Goal: Task Accomplishment & Management: Manage account settings

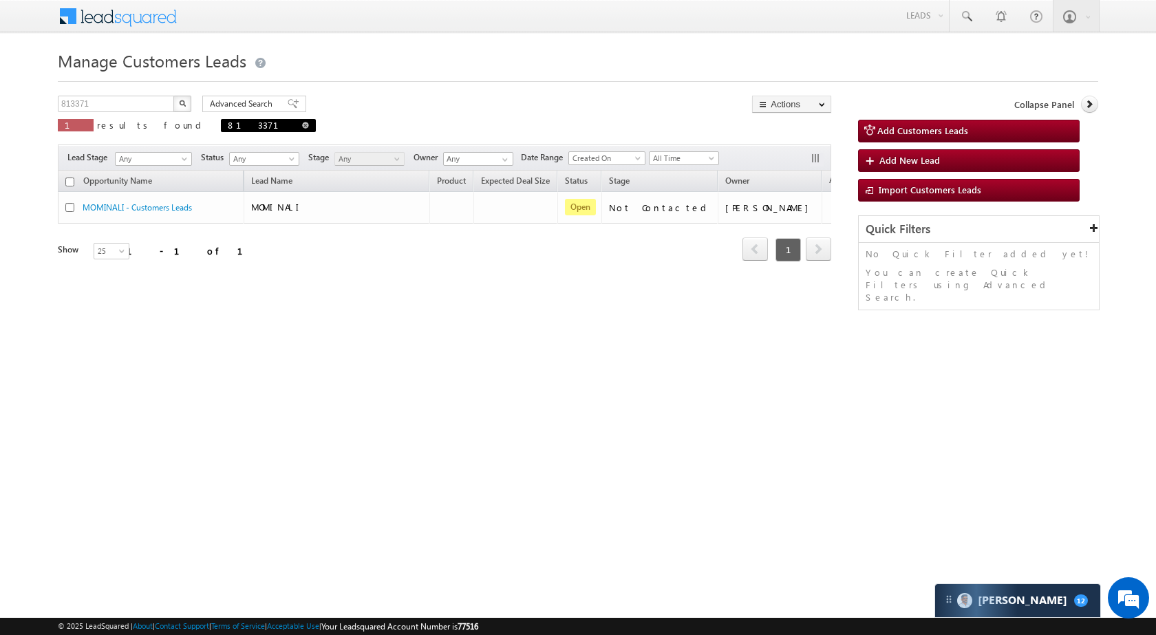
click at [302, 126] on span at bounding box center [305, 125] width 7 height 7
type input "Search Customers Leads"
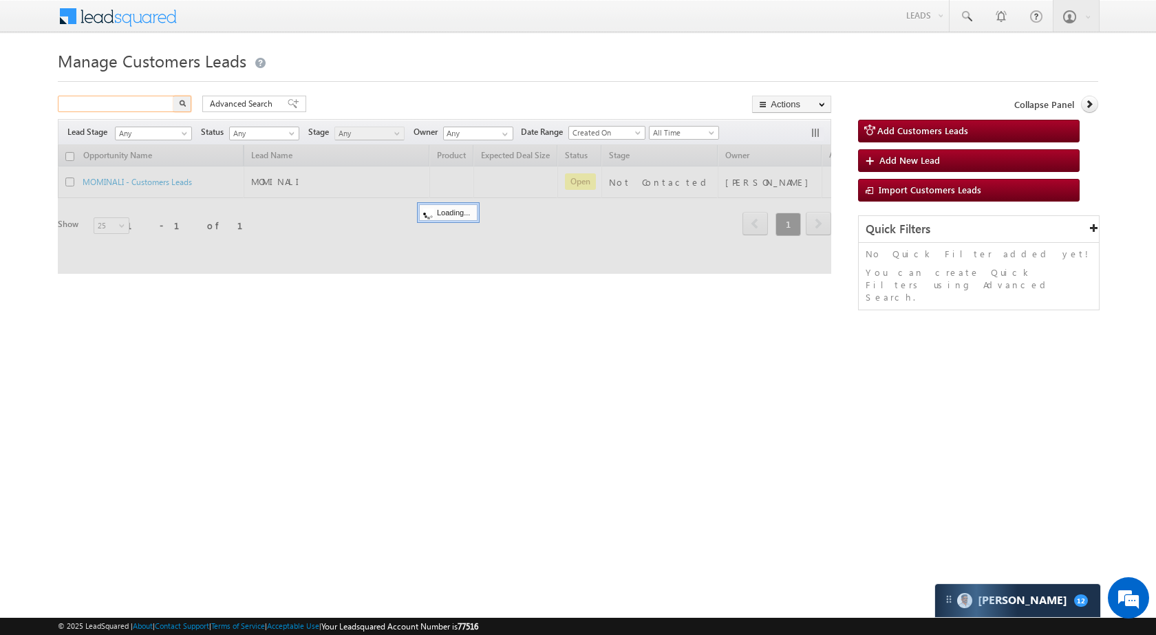
click at [158, 103] on input "text" at bounding box center [117, 104] width 118 height 17
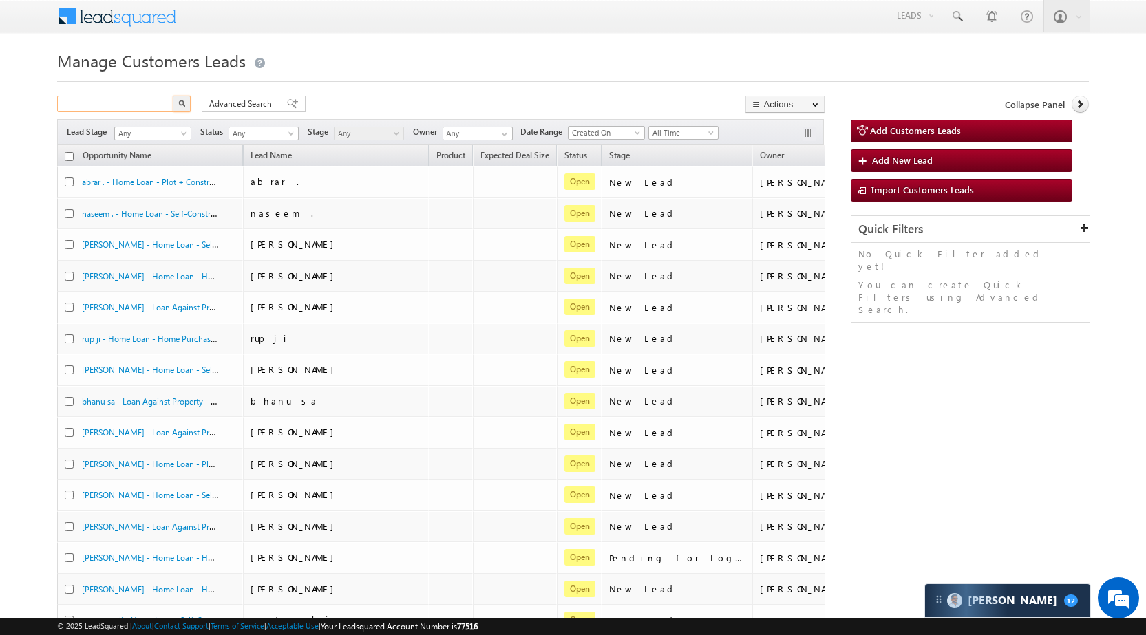
paste input "832129"
type input "832129"
click at [178, 104] on button "button" at bounding box center [182, 104] width 18 height 17
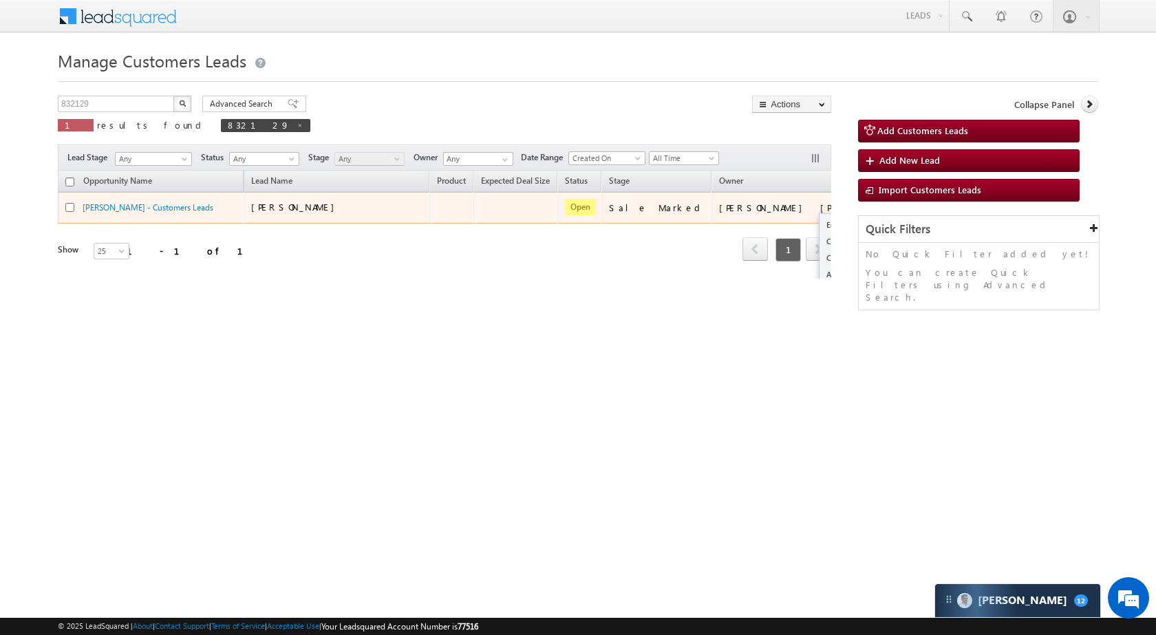
click at [871, 204] on div "Edit Change Owner Change Stage Add Activity Add Task Delete" at bounding box center [882, 208] width 22 height 18
click at [750, 220] on td "Bhanwar Lal Bairwa" at bounding box center [787, 208] width 151 height 32
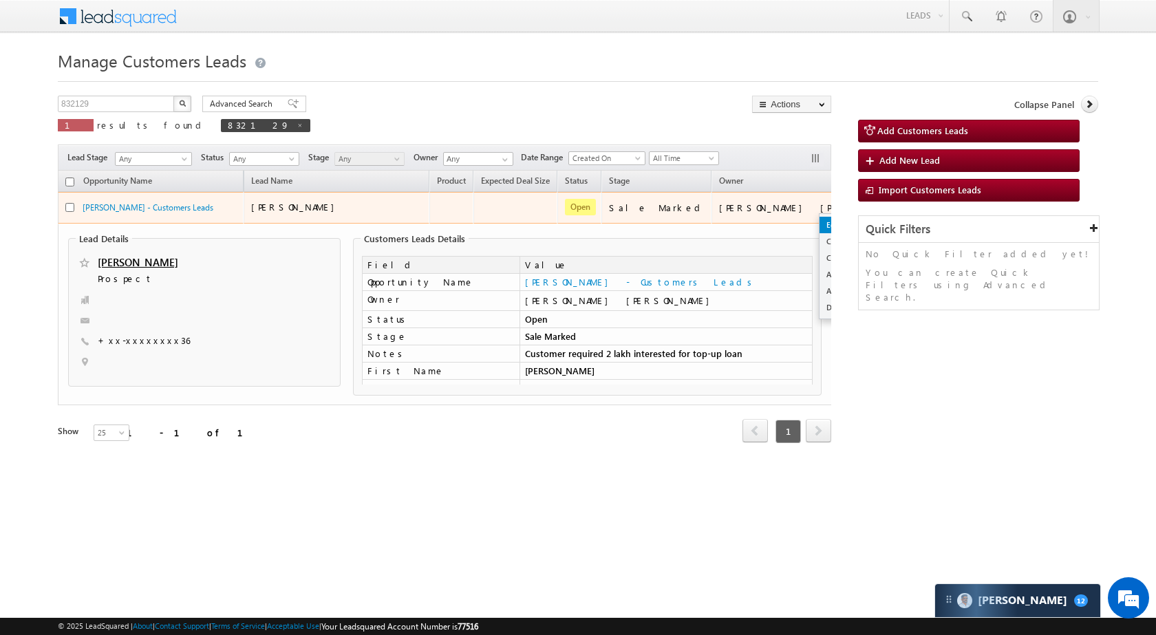
click at [820, 223] on link "Edit" at bounding box center [854, 225] width 69 height 17
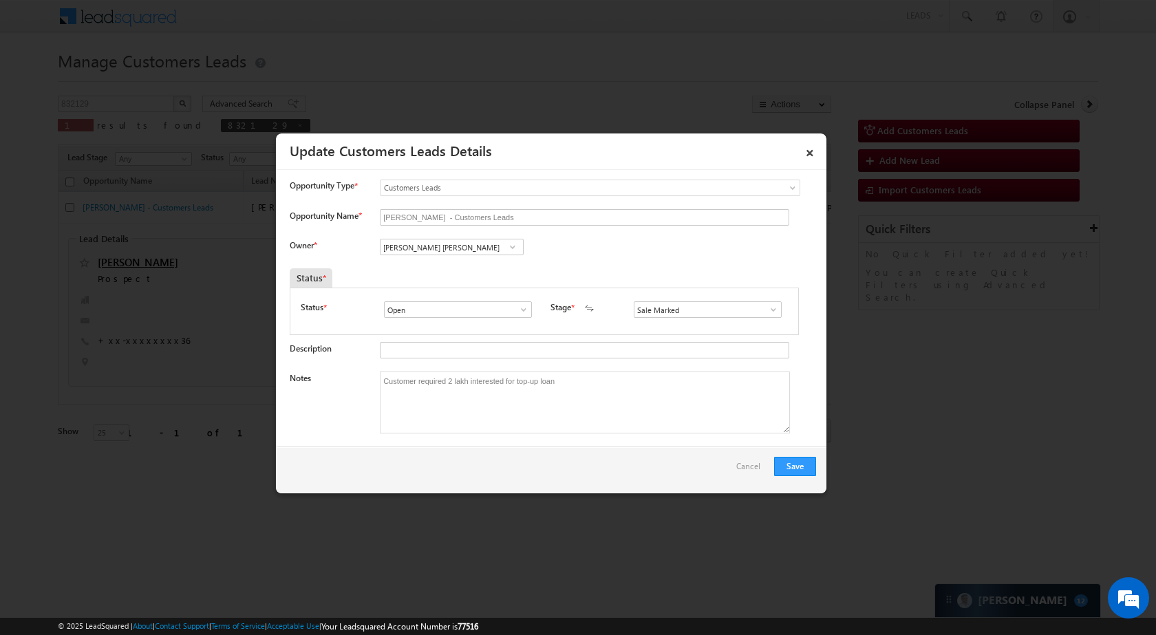
click at [408, 246] on input "Bhanwar Lal Bairwa" at bounding box center [452, 247] width 144 height 17
paste input "Kleram Rebari"
type input "Kleram Rebari"
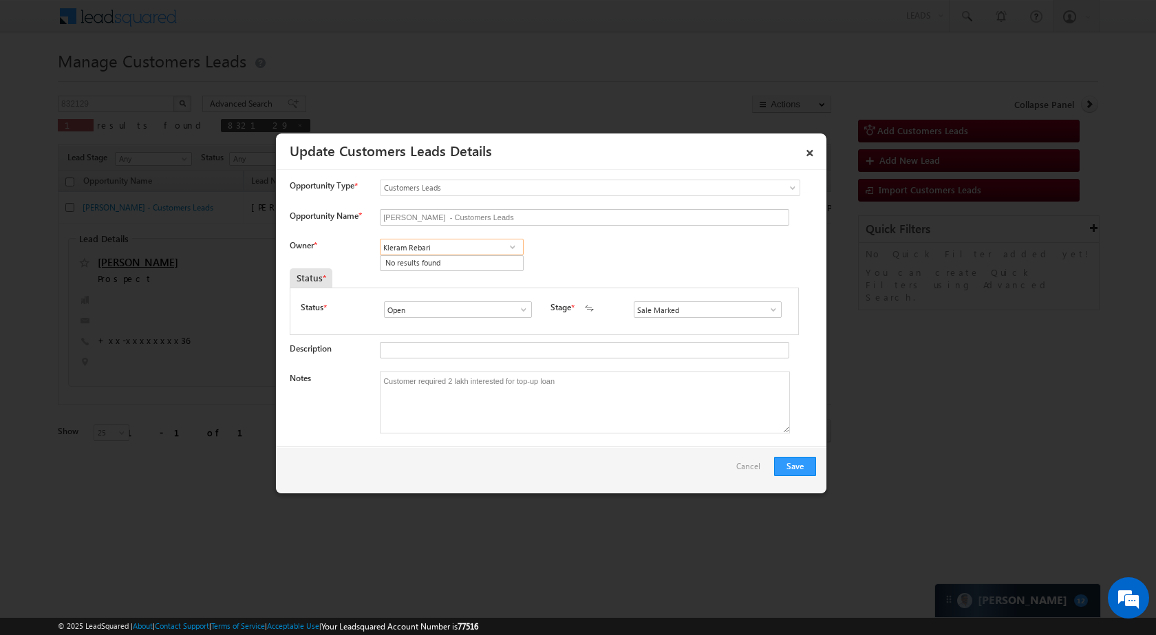
click at [494, 246] on input "Kleram Rebari" at bounding box center [452, 247] width 144 height 17
click at [460, 245] on input at bounding box center [452, 247] width 144 height 17
paste input "Kleram Rebari"
type input "Kleram Rebari"
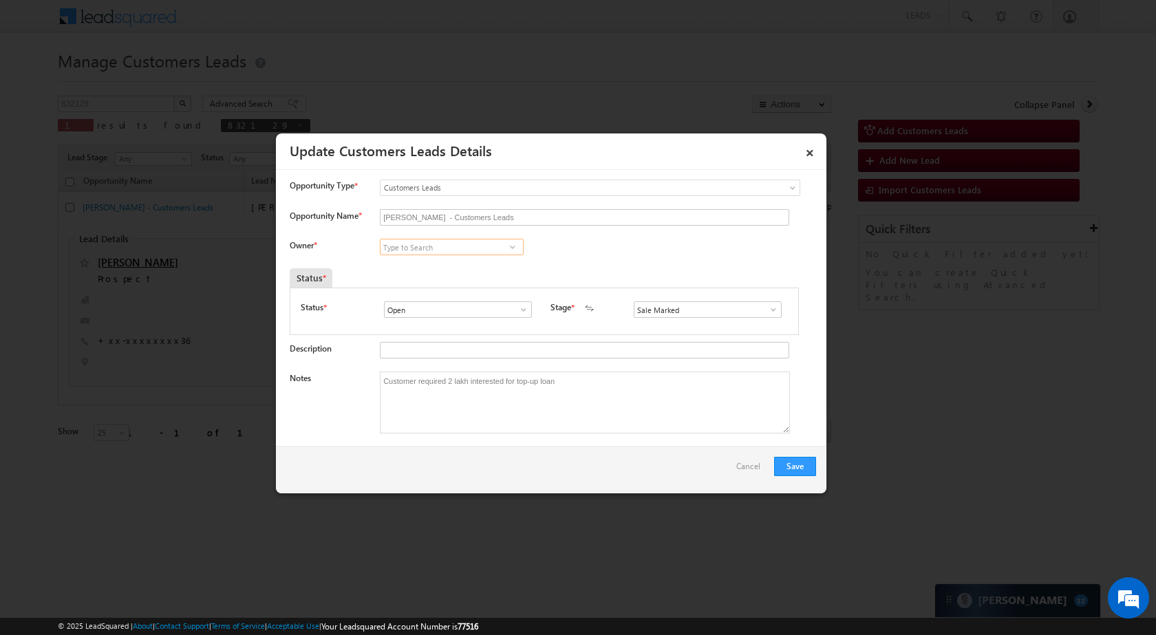
paste input "Kleram Rebari"
click at [491, 250] on input "Kleram Rebari" at bounding box center [452, 247] width 144 height 17
type input "Kleram Rebari"
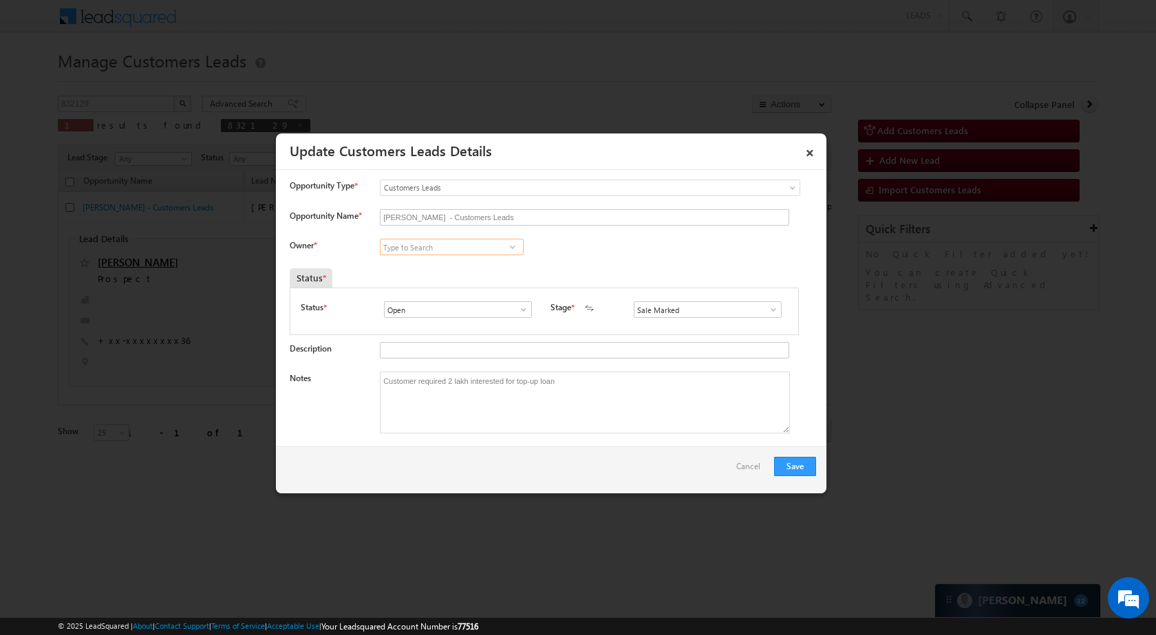
click at [453, 248] on input at bounding box center [452, 247] width 144 height 17
paste input "Kleram Rebari"
click at [453, 261] on link "Kleram Rabari kleram.rabari@sgrlimited.in" at bounding box center [452, 268] width 144 height 26
type input "Kleram Rabari"
click at [786, 467] on button "Save" at bounding box center [795, 466] width 42 height 19
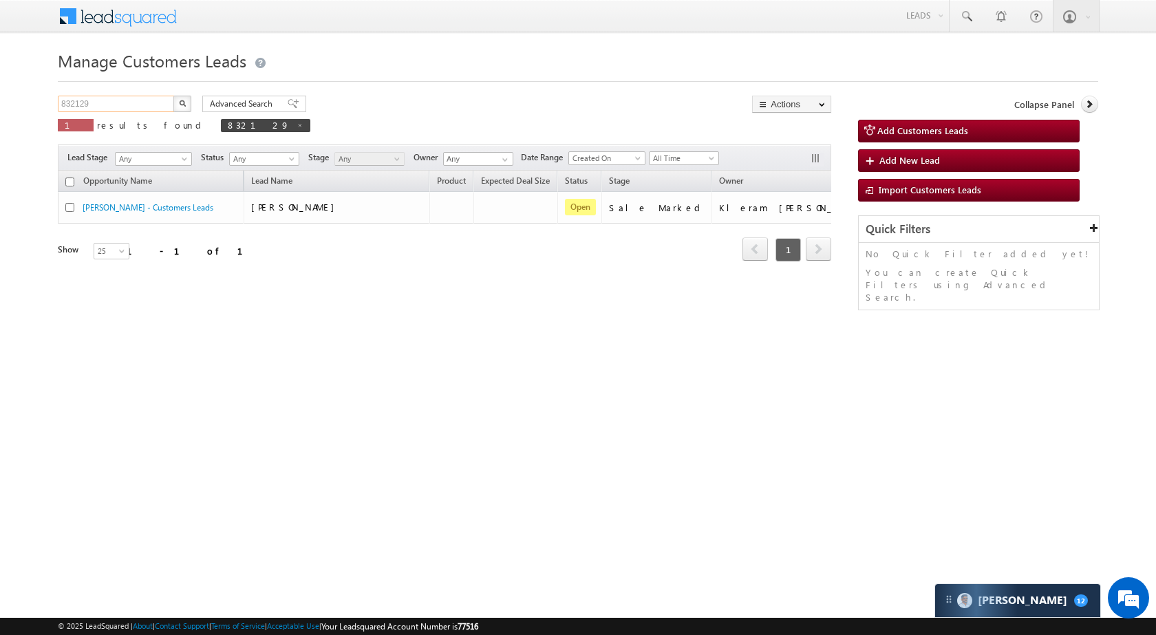
click at [129, 103] on input "832129" at bounding box center [117, 104] width 118 height 17
paste input "40821"
click at [185, 107] on button "button" at bounding box center [182, 104] width 18 height 17
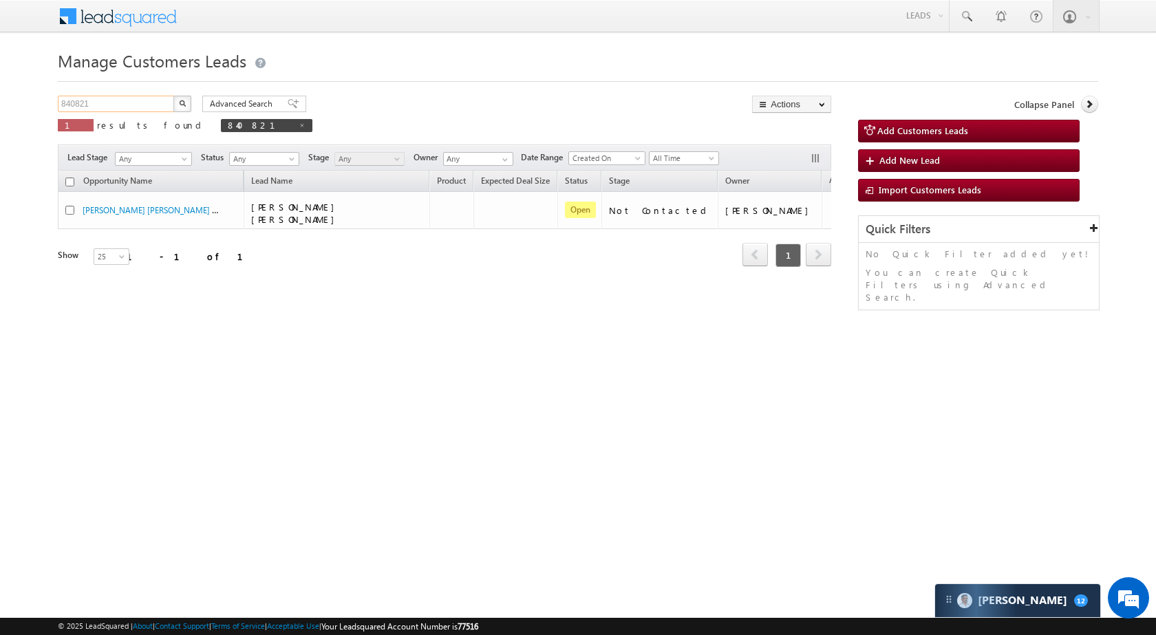
click at [142, 105] on input "840821" at bounding box center [117, 104] width 118 height 17
paste input "32129"
click at [184, 101] on img "button" at bounding box center [182, 103] width 7 height 7
click at [109, 106] on input "832129" at bounding box center [117, 104] width 118 height 17
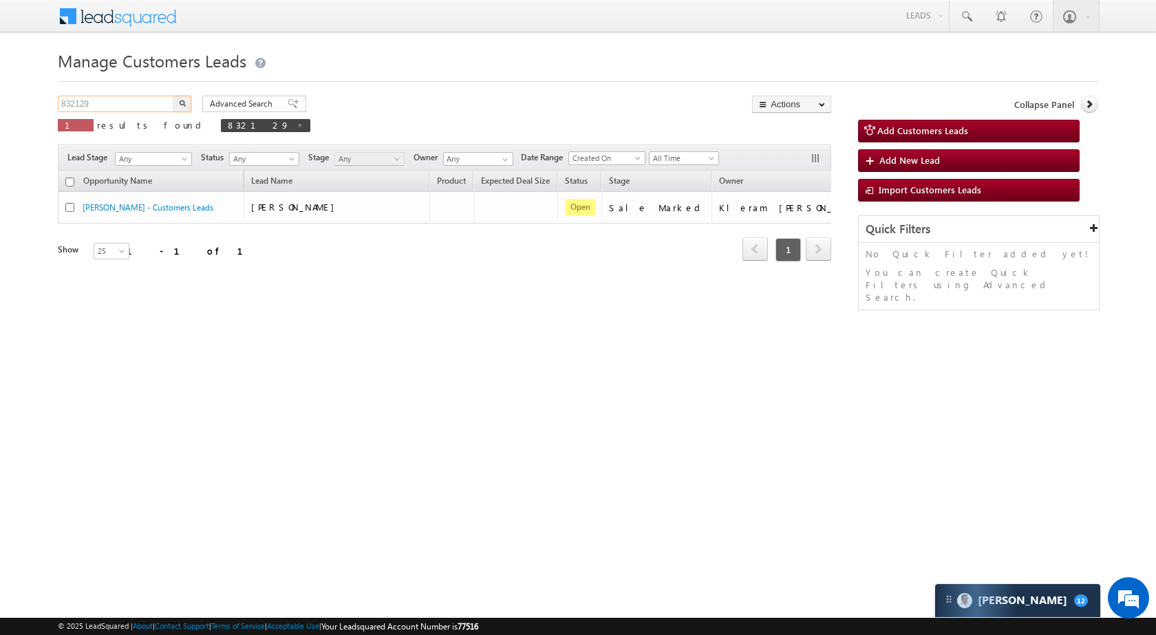
click at [109, 106] on input "832129" at bounding box center [117, 104] width 118 height 17
paste input "40845"
click at [188, 99] on button "button" at bounding box center [182, 104] width 18 height 17
drag, startPoint x: 138, startPoint y: 91, endPoint x: 137, endPoint y: 105, distance: 14.5
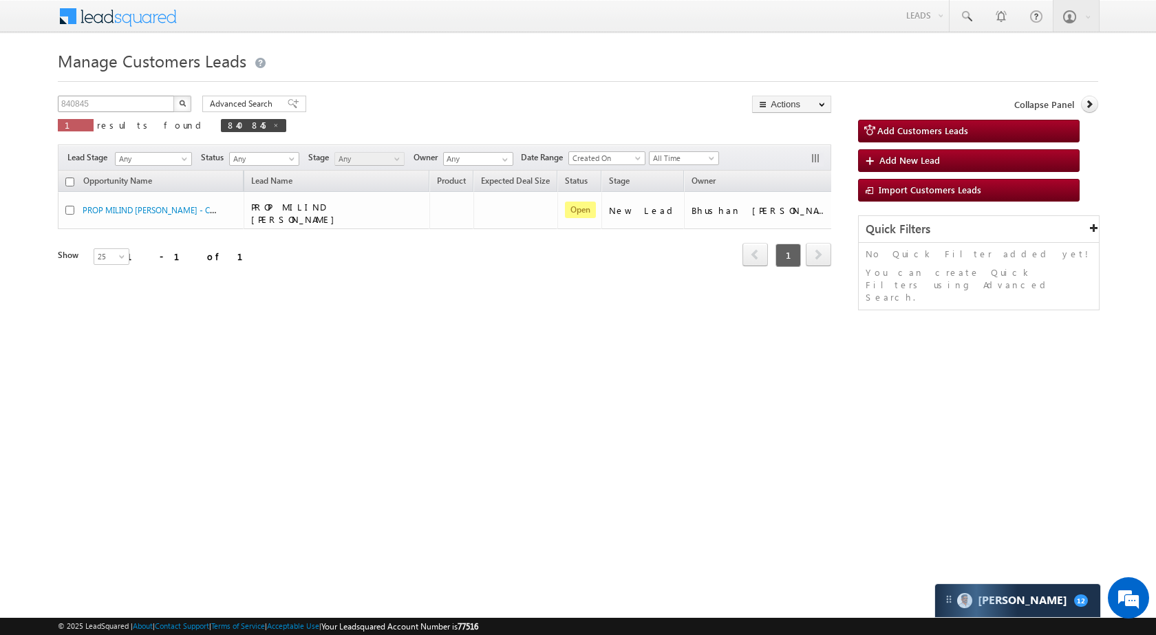
click at [138, 91] on div "Manage Customers Leads 840845 X 1 results found 840845 Advanced Search Advanced…" at bounding box center [578, 218] width 1040 height 344
click at [137, 106] on input "840845" at bounding box center [117, 104] width 118 height 17
paste input "12464"
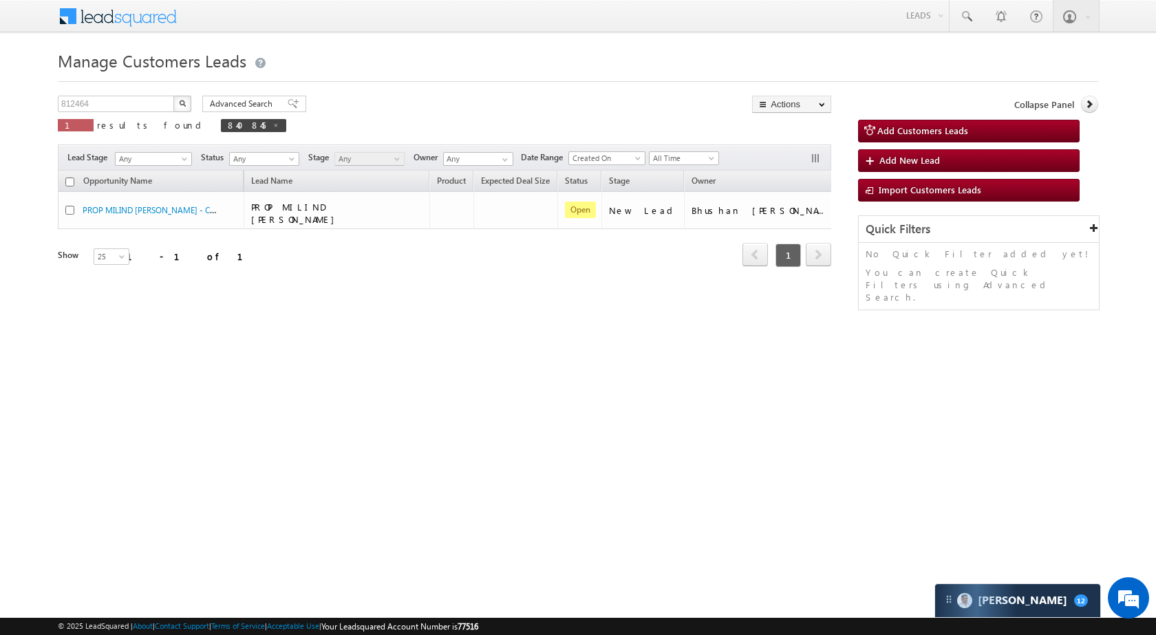
click at [183, 107] on button "button" at bounding box center [182, 104] width 18 height 17
click at [111, 112] on div "812464 X 1 results found 812464" at bounding box center [176, 115] width 237 height 39
click at [148, 105] on input "812464" at bounding box center [117, 104] width 118 height 17
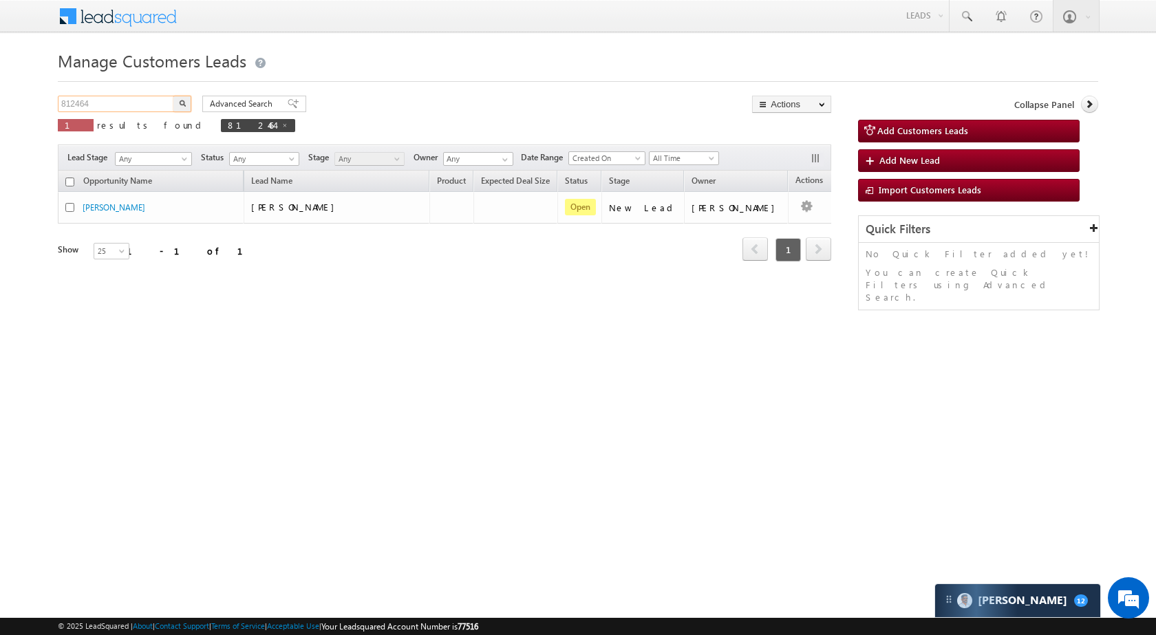
paste input "32108"
type input "832108"
click at [180, 107] on button "button" at bounding box center [182, 104] width 18 height 17
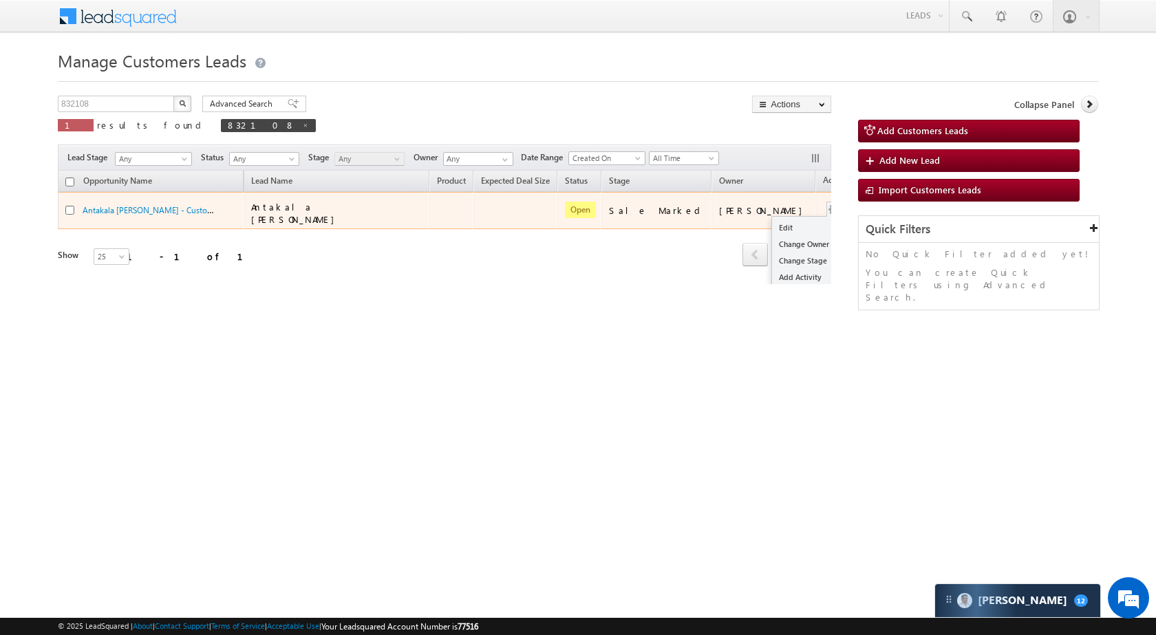
click at [826, 205] on span at bounding box center [833, 209] width 15 height 15
click at [772, 220] on link "Edit" at bounding box center [806, 228] width 69 height 17
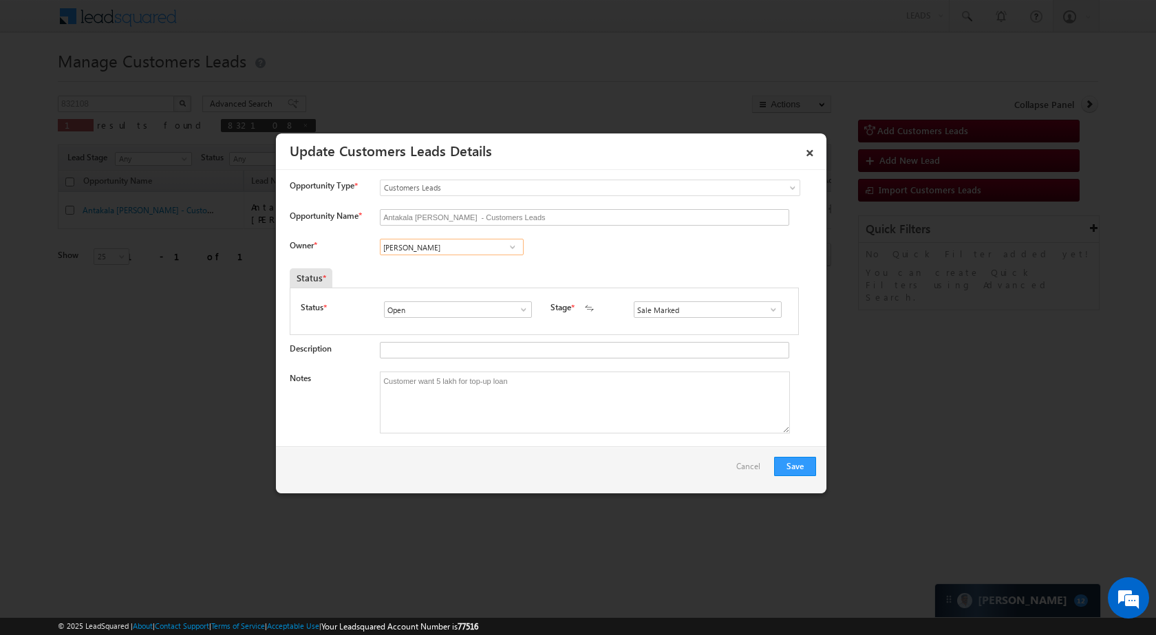
click at [460, 253] on input "Rose Shyse" at bounding box center [452, 247] width 144 height 17
paste input "Ashish Kailash Bhati"
click at [458, 267] on link "Ashish Kailash Bhati ashish.bhati@sgrlimited.in" at bounding box center [452, 268] width 144 height 26
type input "Ashish Kailash Bhati"
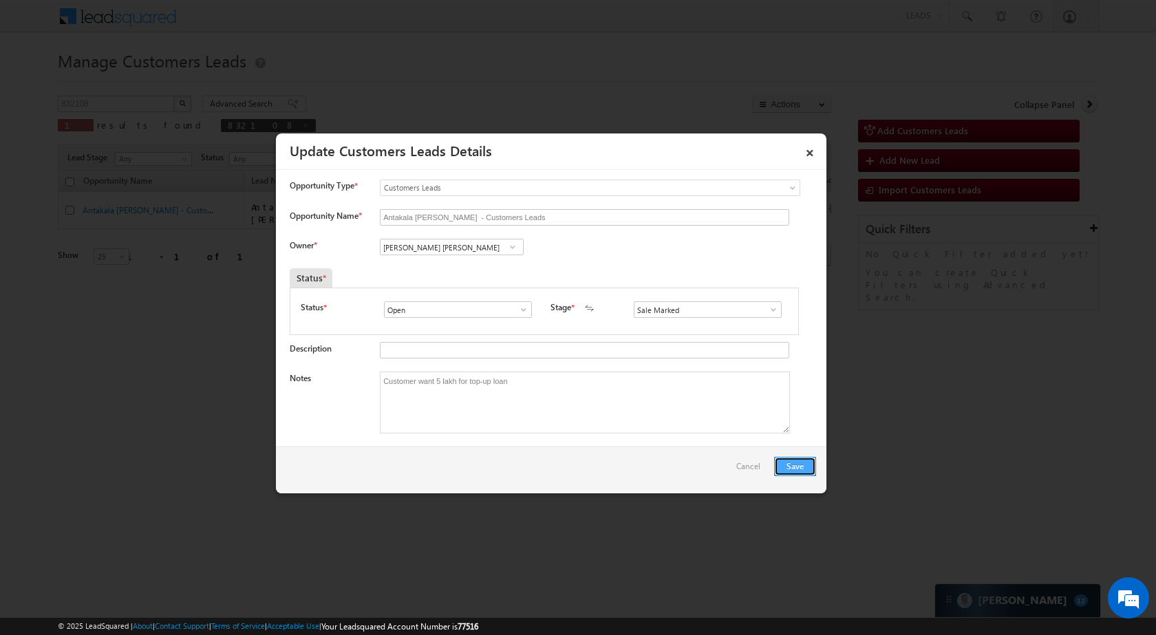
click at [811, 460] on button "Save" at bounding box center [795, 466] width 42 height 19
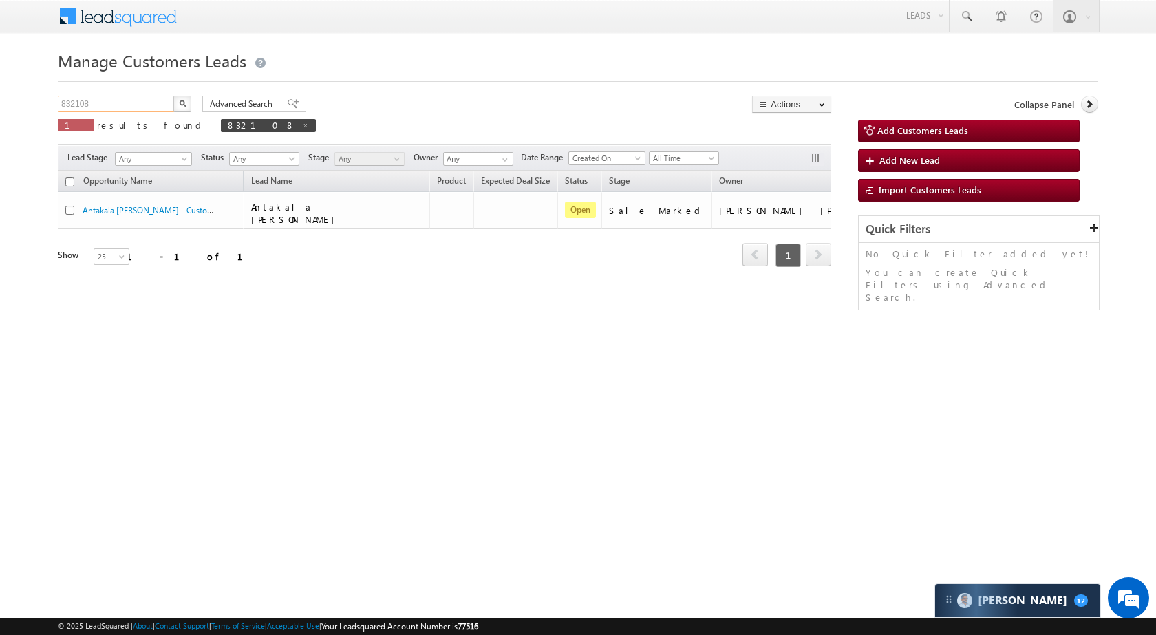
click at [153, 96] on input "832108" at bounding box center [117, 104] width 118 height 17
click at [151, 98] on input "832108" at bounding box center [117, 104] width 118 height 17
paste input "22133"
click at [186, 101] on button "button" at bounding box center [182, 104] width 18 height 17
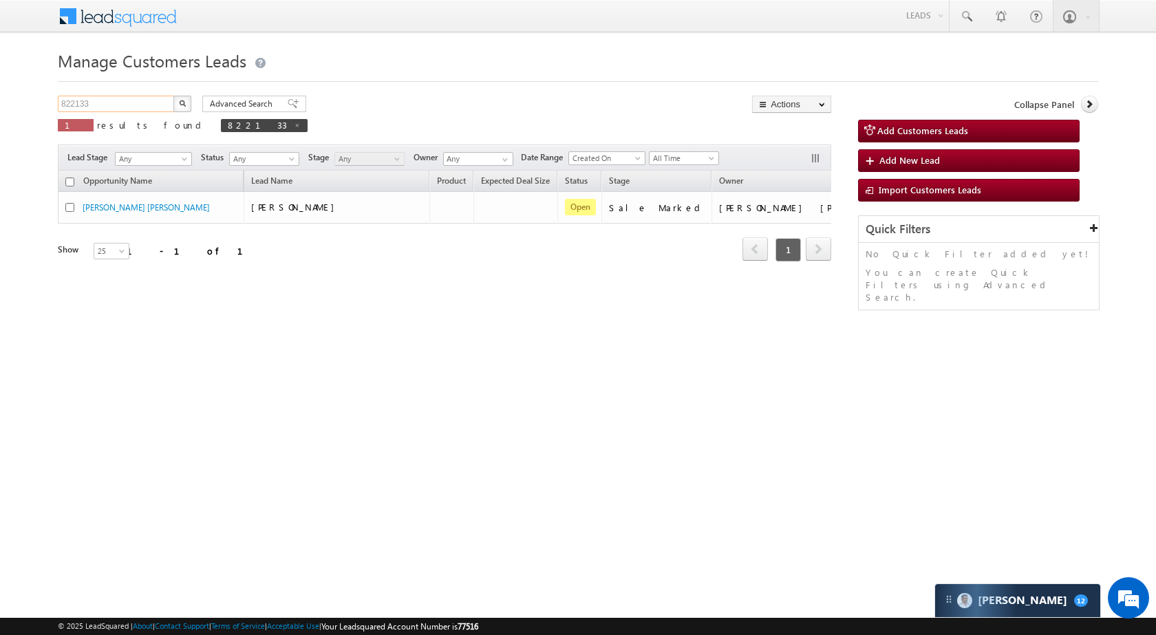
click at [121, 101] on input "822133" at bounding box center [117, 104] width 118 height 17
paste input "37298"
type input "837298"
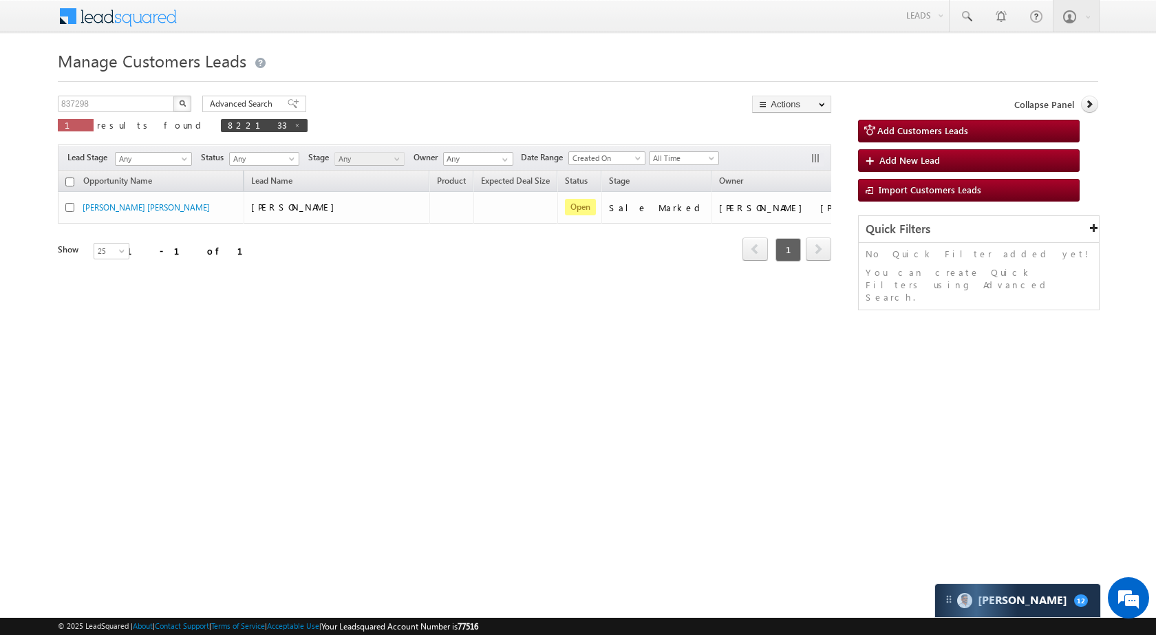
click at [183, 107] on button "button" at bounding box center [182, 104] width 18 height 17
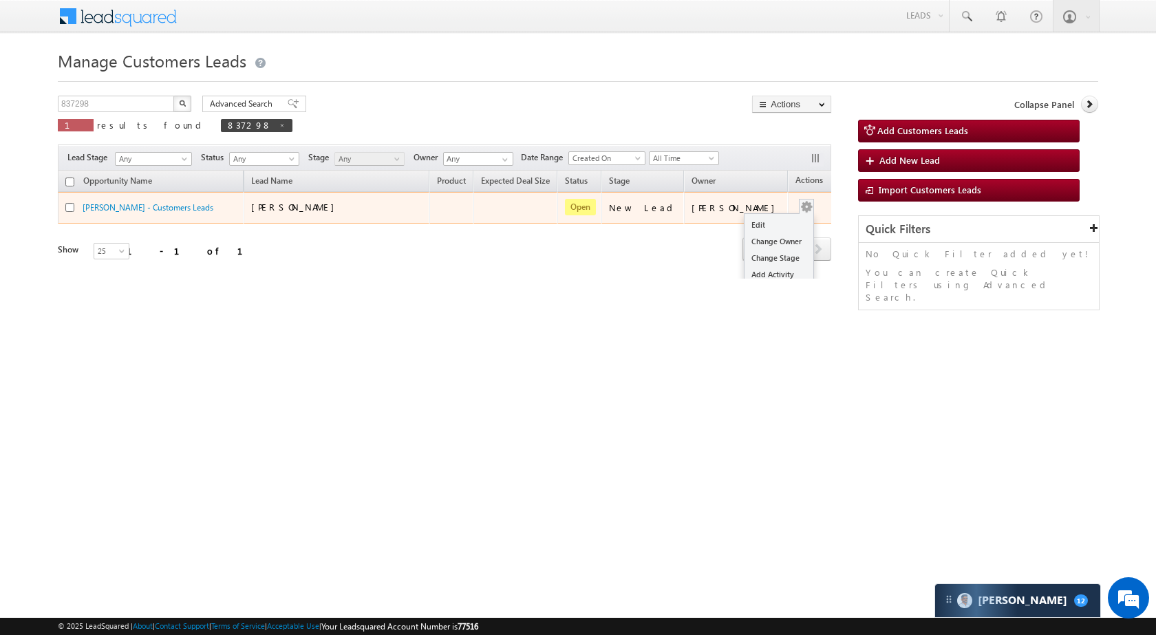
click at [795, 199] on div "Edit Change Owner Change Stage Add Activity Add Task Delete" at bounding box center [806, 208] width 22 height 18
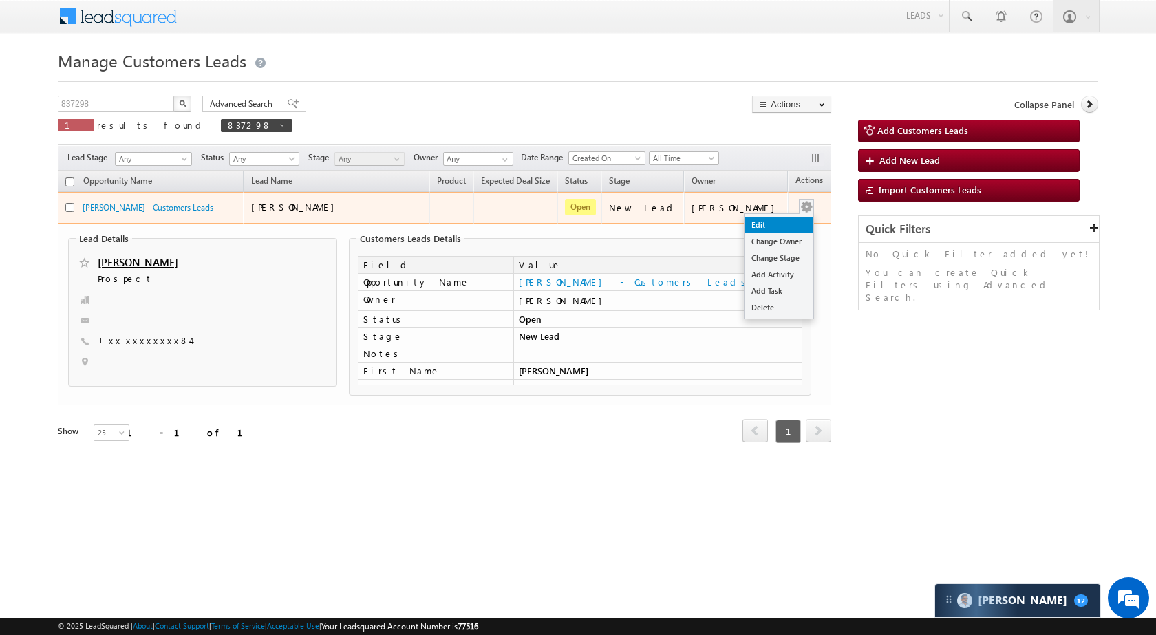
click at [769, 219] on link "Edit" at bounding box center [779, 225] width 69 height 17
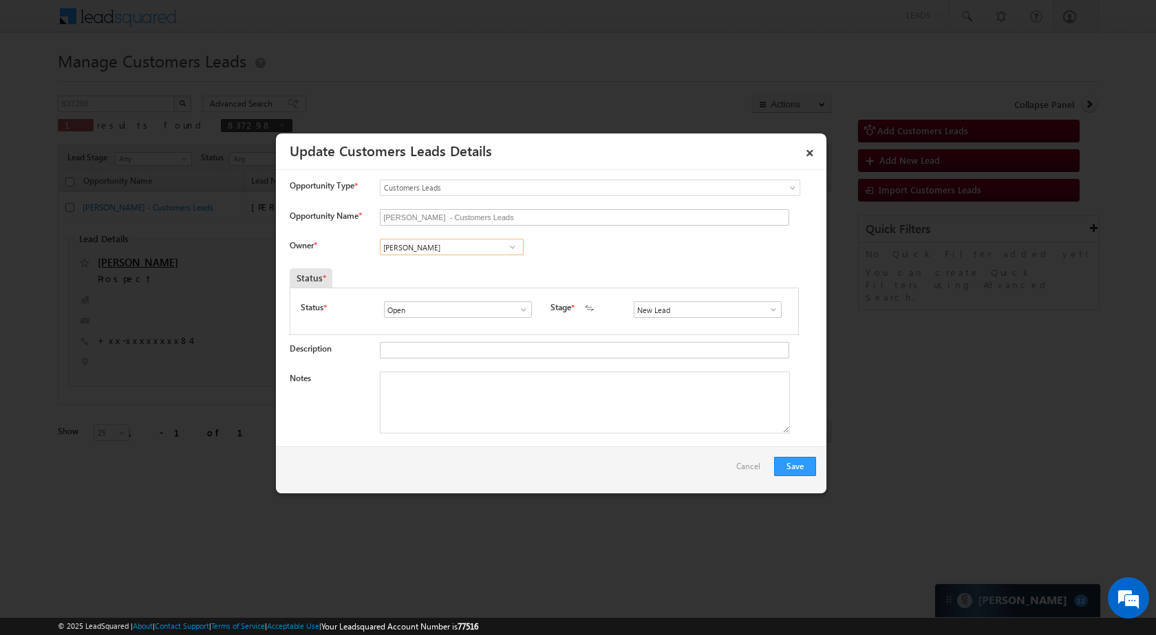
click at [476, 244] on input "Rohit Kumar" at bounding box center [452, 247] width 144 height 17
paste input "Kunal"
click at [474, 270] on span "kunal.kumar1@sgrlimited.in" at bounding box center [447, 274] width 124 height 10
type input "Kunal Kumar"
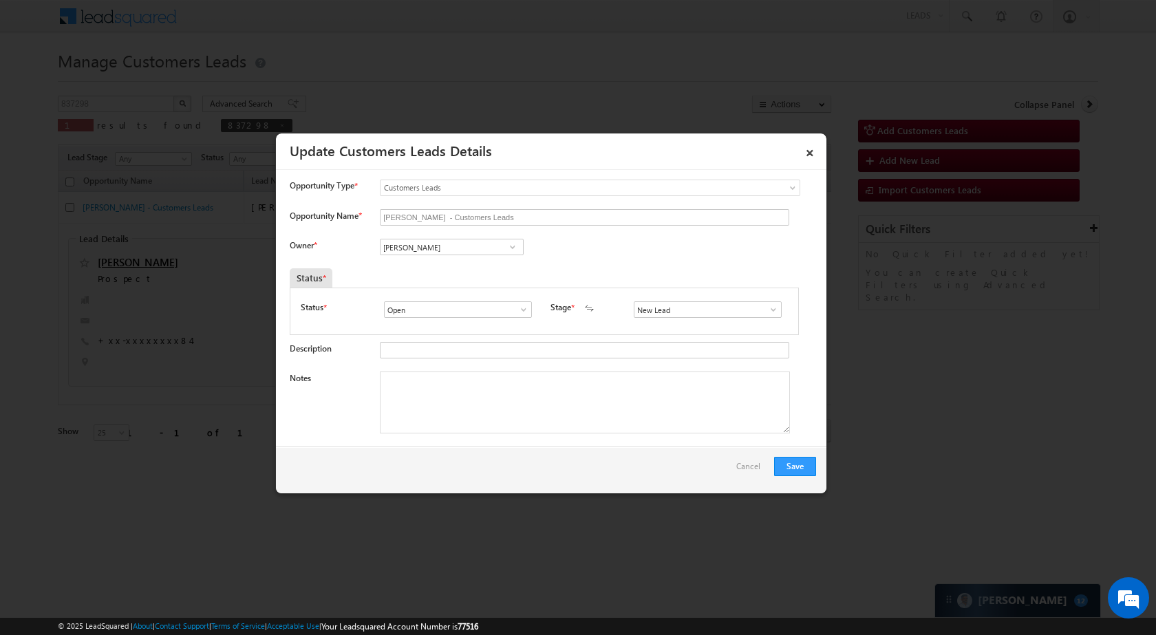
click at [770, 303] on link at bounding box center [769, 310] width 17 height 14
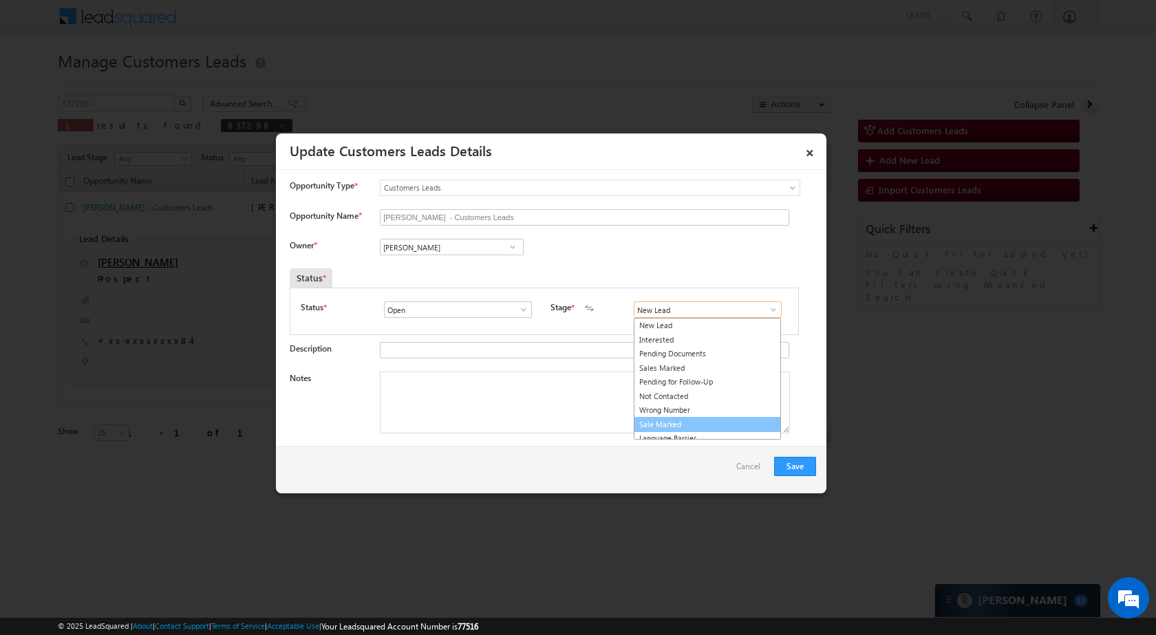
click at [692, 425] on link "Sale Marked" at bounding box center [707, 425] width 147 height 16
type input "Sale Marked"
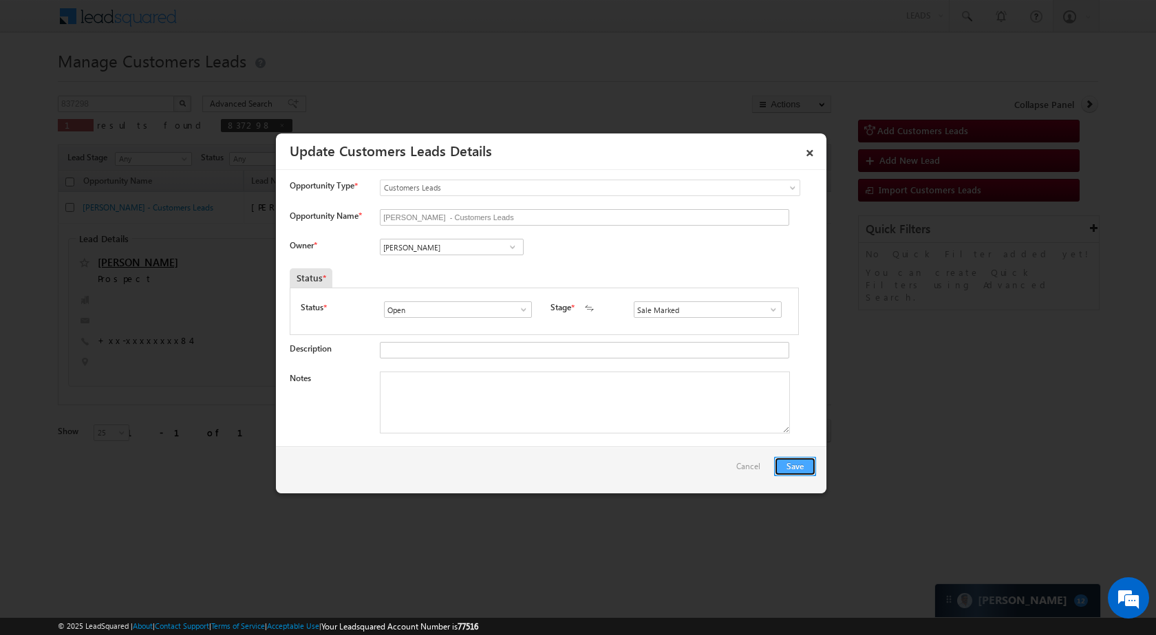
click at [798, 462] on button "Save" at bounding box center [795, 466] width 42 height 19
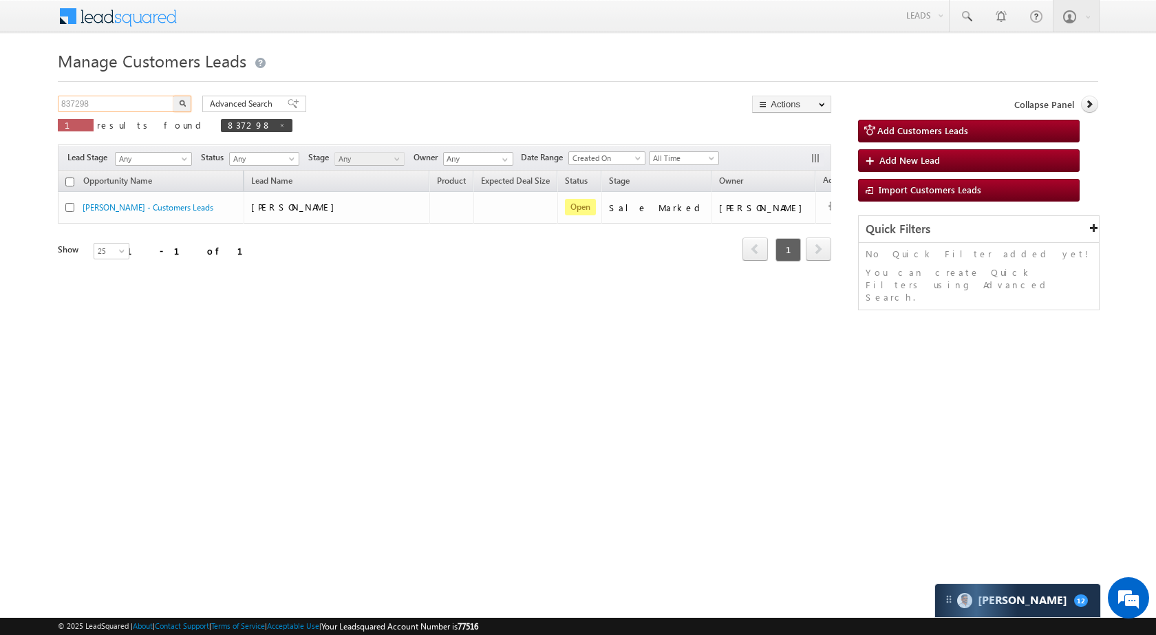
click at [144, 107] on input "837298" at bounding box center [117, 104] width 118 height 17
paste input "828927"
click at [138, 100] on input "837298828927" at bounding box center [117, 104] width 118 height 17
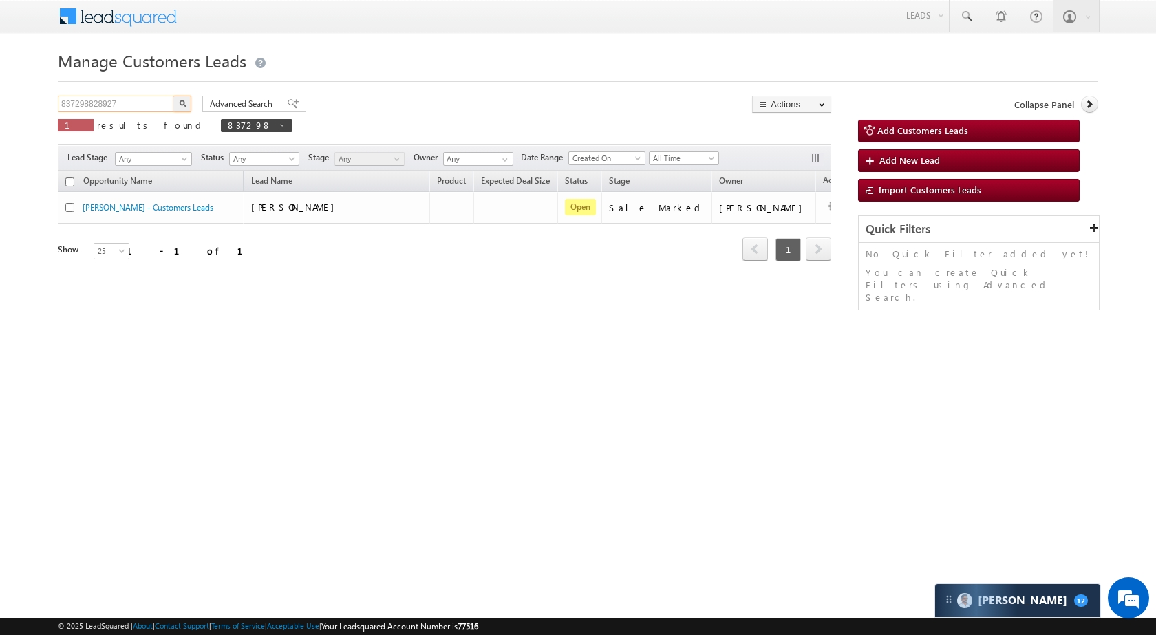
paste input "text"
click at [183, 101] on img "button" at bounding box center [182, 103] width 7 height 7
click at [148, 103] on input "828927" at bounding box center [117, 104] width 118 height 17
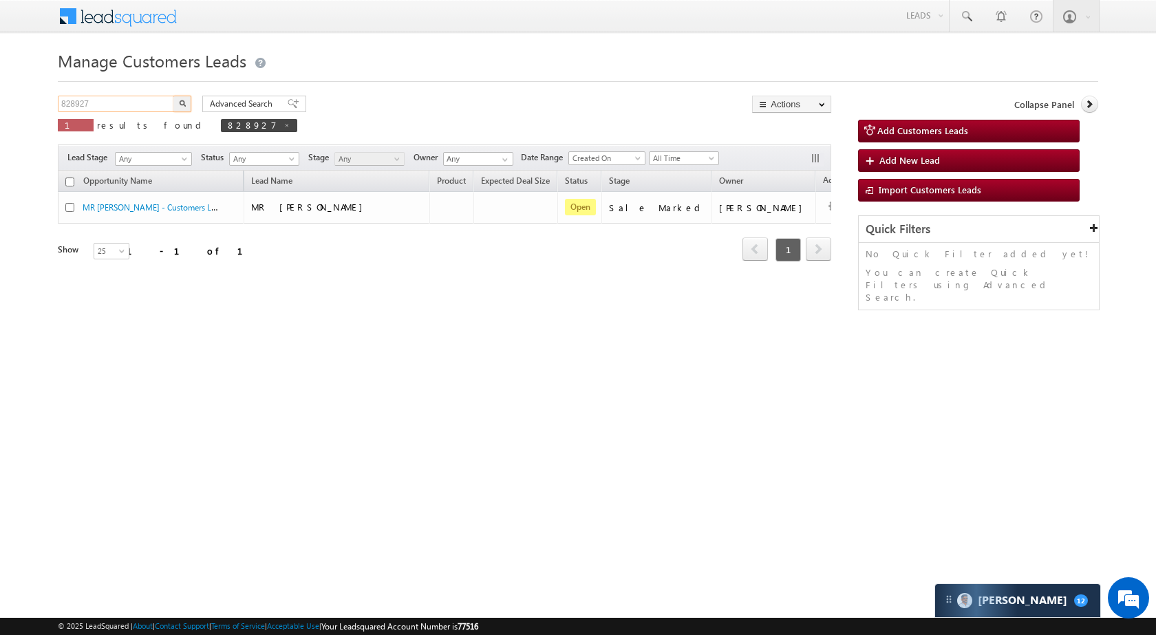
paste input "32070"
type input "832070"
click at [186, 104] on button "button" at bounding box center [182, 104] width 18 height 17
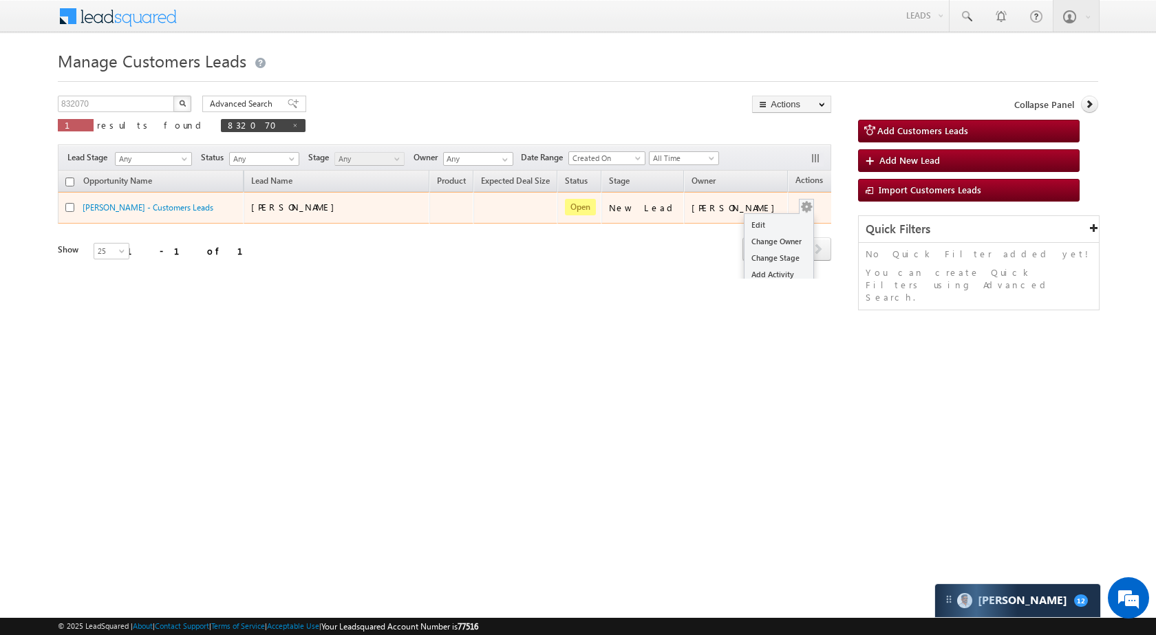
click at [799, 213] on td "Edit Change Owner Change Stage Add Activity Add Task Delete" at bounding box center [816, 208] width 57 height 32
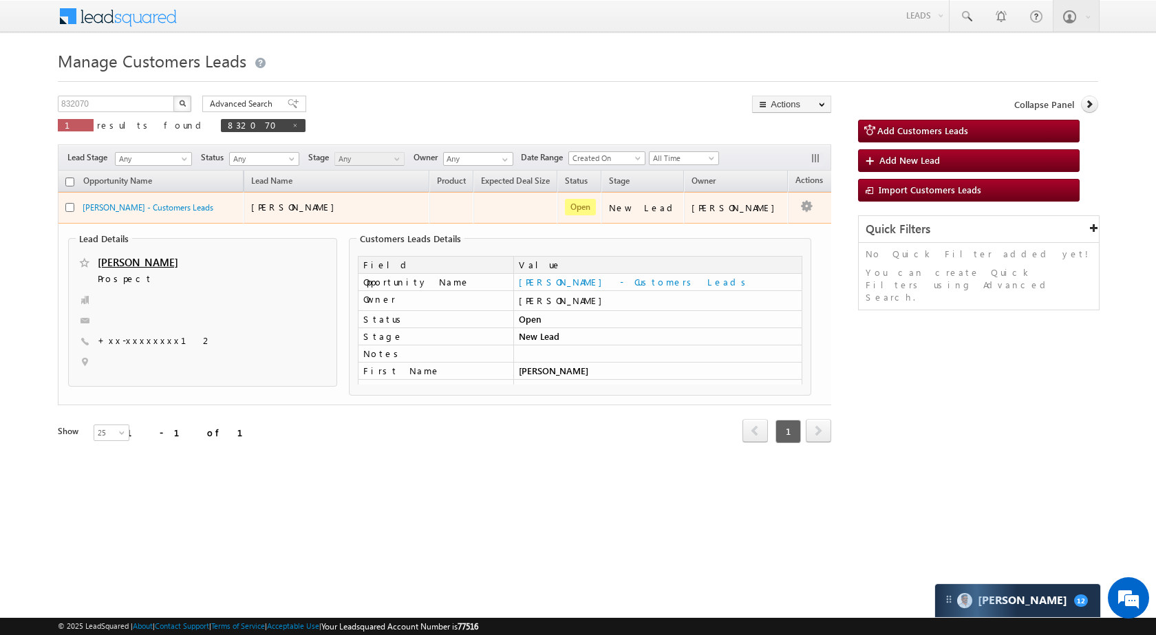
click at [765, 222] on td "[PERSON_NAME]" at bounding box center [736, 208] width 104 height 32
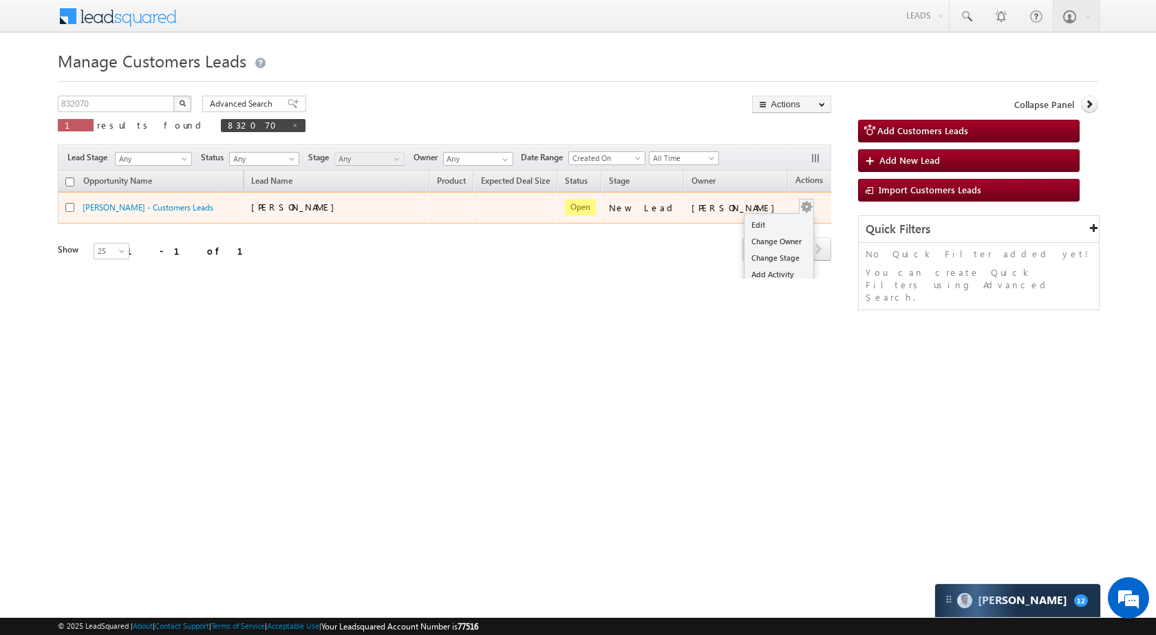
click at [800, 205] on button "button" at bounding box center [807, 207] width 14 height 14
click at [765, 223] on link "Edit" at bounding box center [779, 225] width 69 height 17
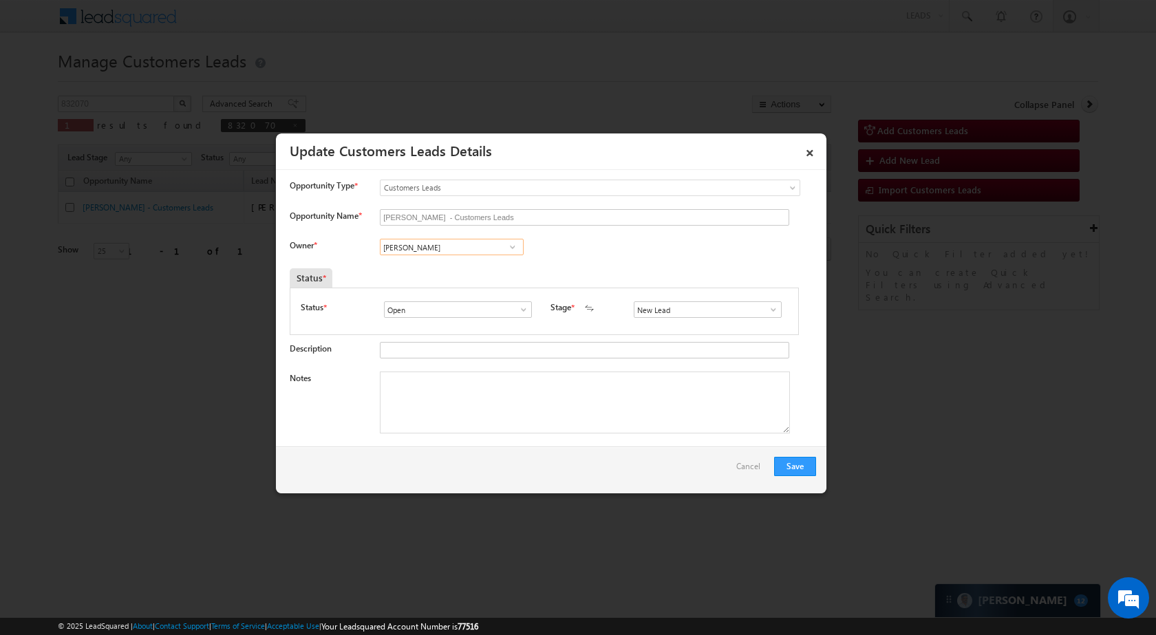
click at [466, 246] on input "[PERSON_NAME]" at bounding box center [452, 247] width 144 height 17
paste input "Shivnarayan Dehariya"
click at [422, 274] on span "shivnarayan.dehariya@sgrlimited.in" at bounding box center [447, 274] width 124 height 10
type input "Shivnarayan Dehariya"
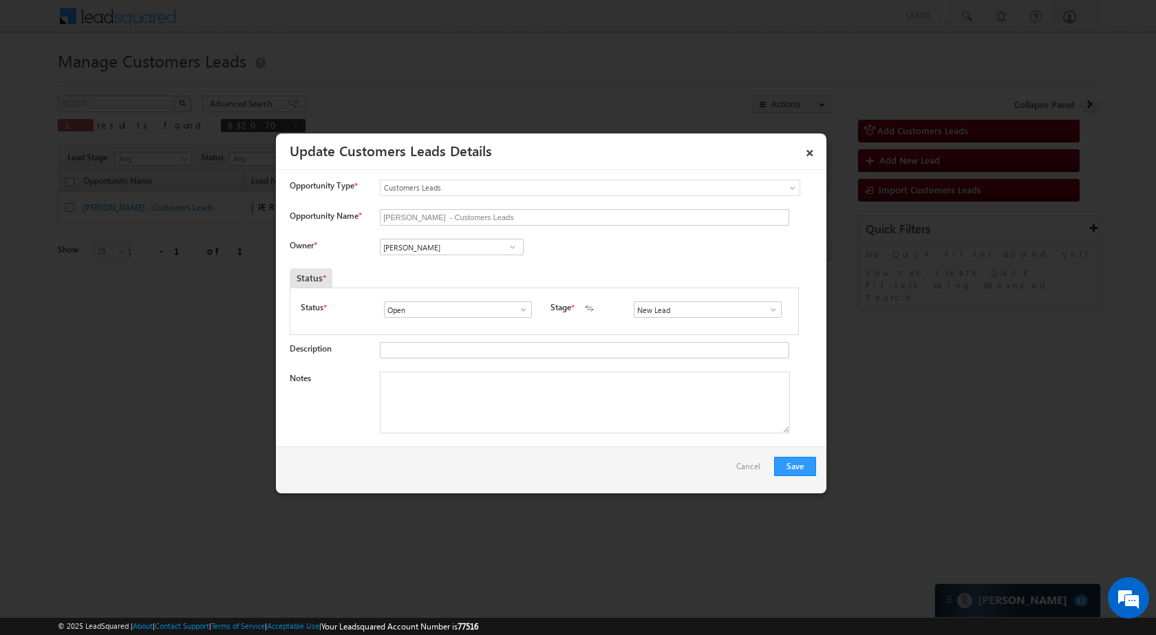
click at [767, 310] on span at bounding box center [774, 309] width 14 height 11
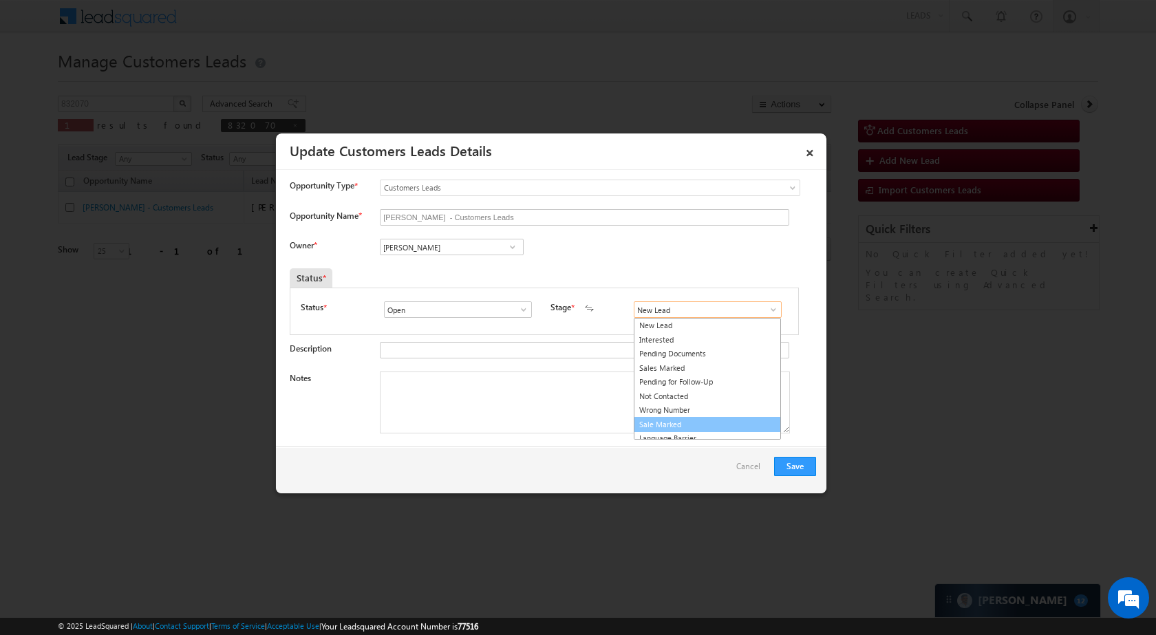
click at [718, 425] on link "Sale Marked" at bounding box center [707, 425] width 147 height 16
type input "Sale Marked"
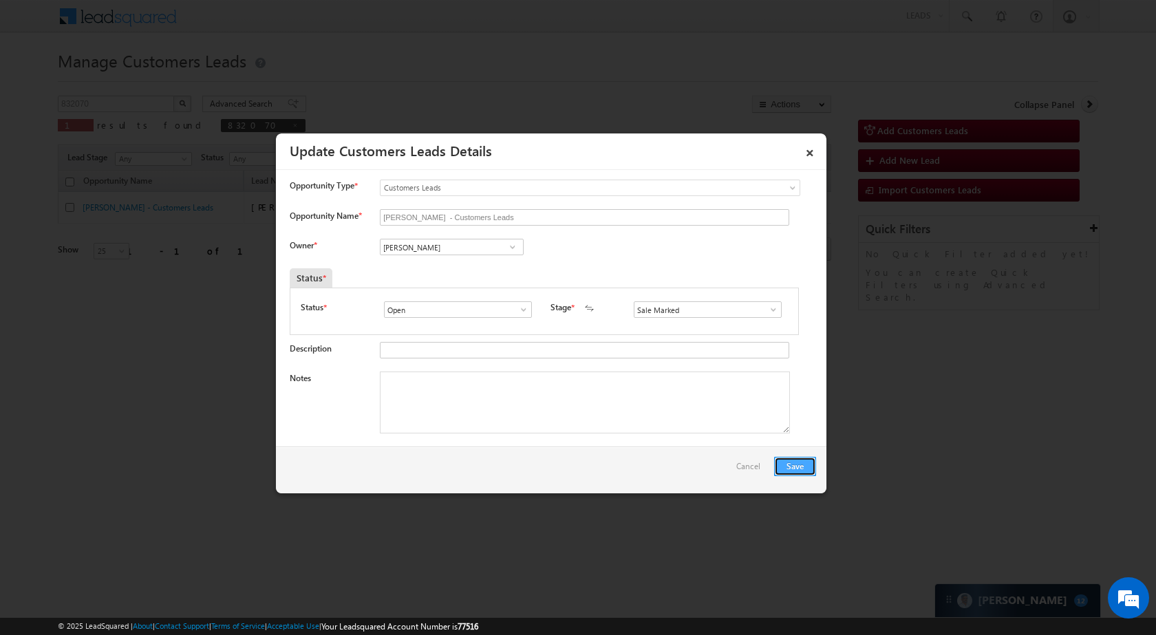
click at [789, 460] on button "Save" at bounding box center [795, 466] width 42 height 19
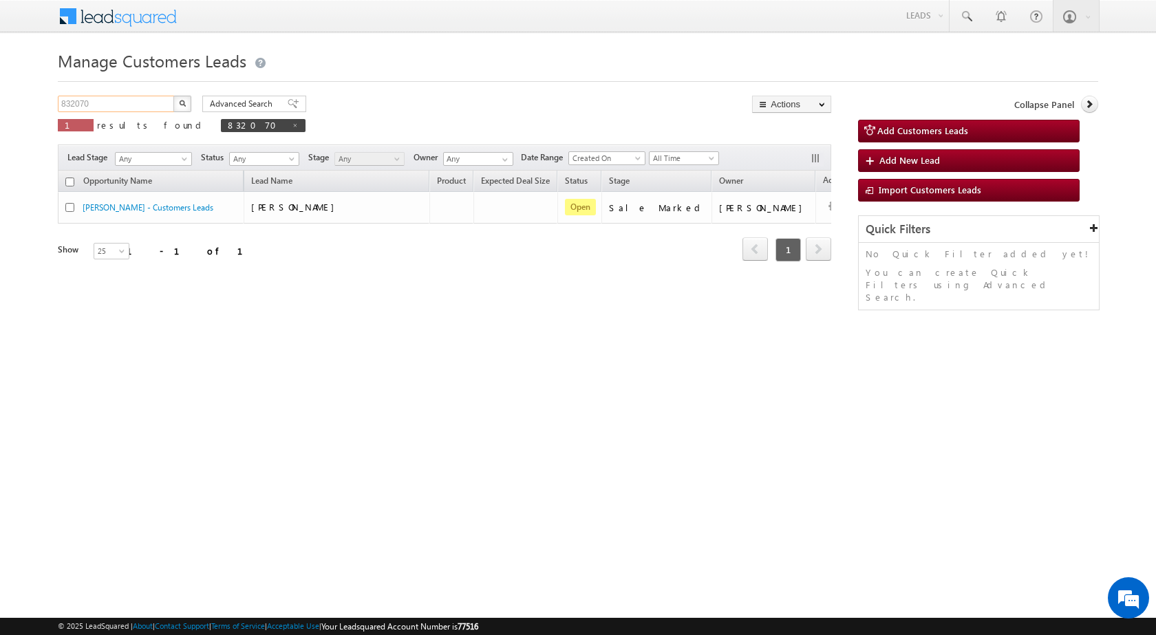
click at [132, 106] on input "832070" at bounding box center [117, 104] width 118 height 17
paste input "9067"
click at [182, 110] on button "button" at bounding box center [182, 104] width 18 height 17
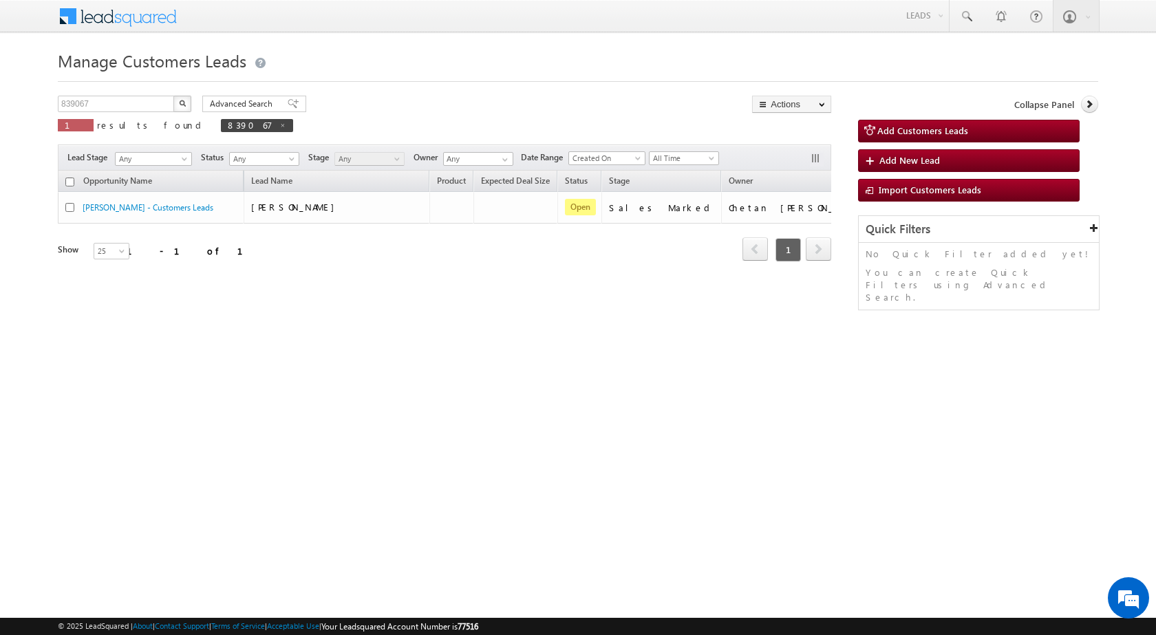
click at [128, 113] on div "839067 X 1 results found 839067" at bounding box center [175, 115] width 235 height 39
click at [128, 96] on input "839067" at bounding box center [117, 104] width 118 height 17
paste input "2531"
type input "825317"
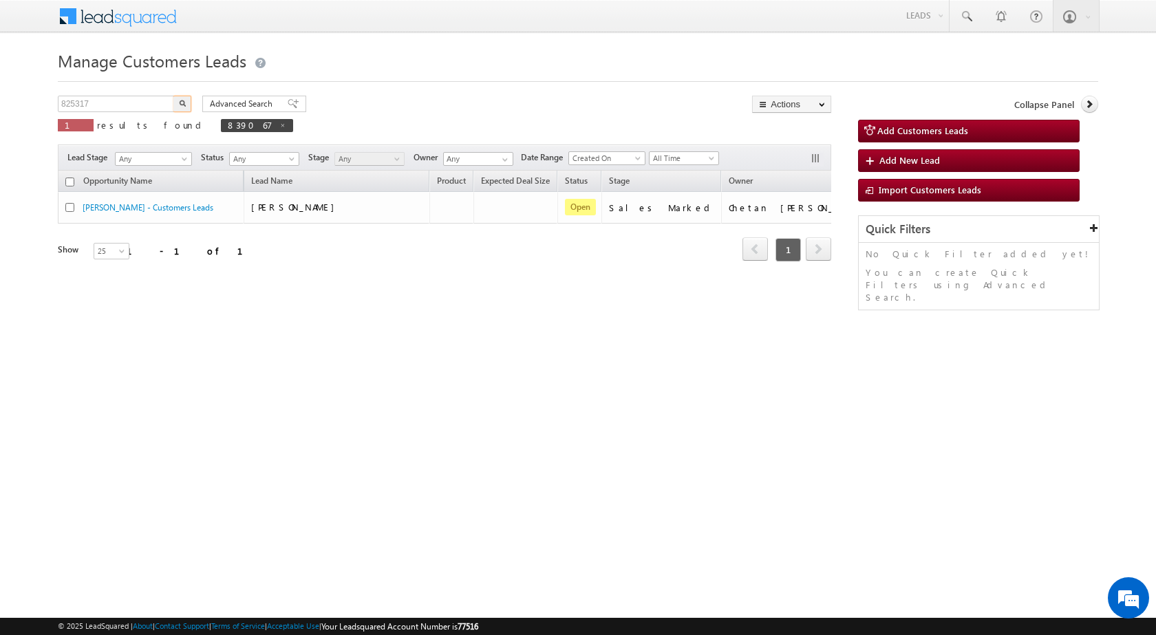
click at [184, 106] on img "button" at bounding box center [182, 103] width 7 height 7
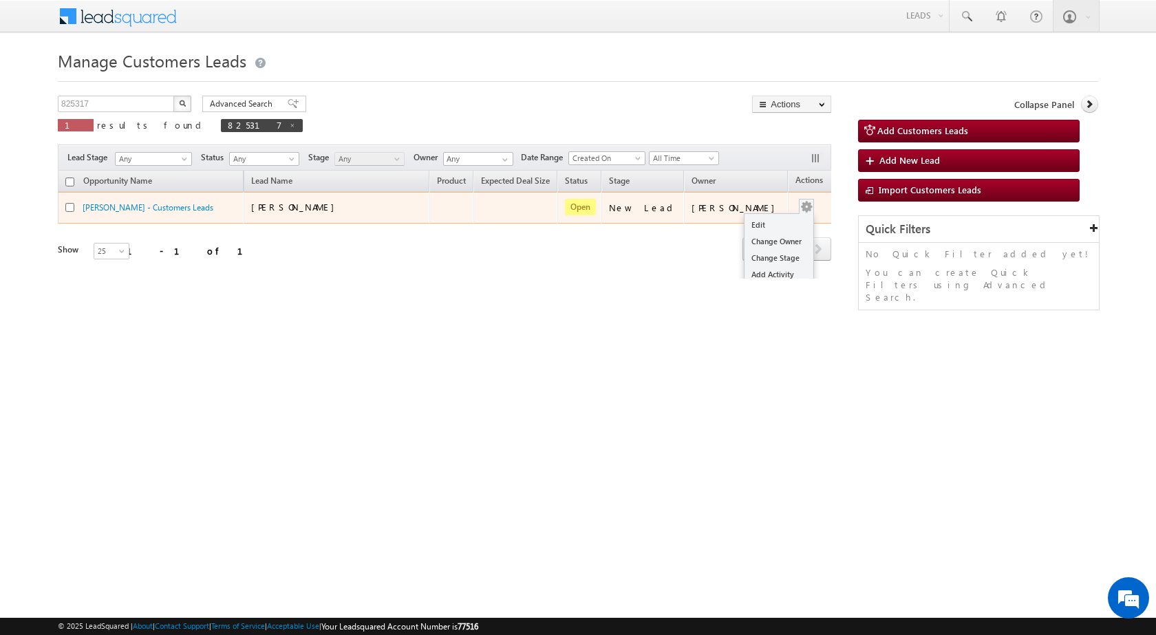
click at [795, 206] on div "Edit Change Owner Change Stage Add Activity Add Task Delete" at bounding box center [806, 208] width 22 height 18
click at [751, 222] on link "Edit" at bounding box center [779, 225] width 69 height 17
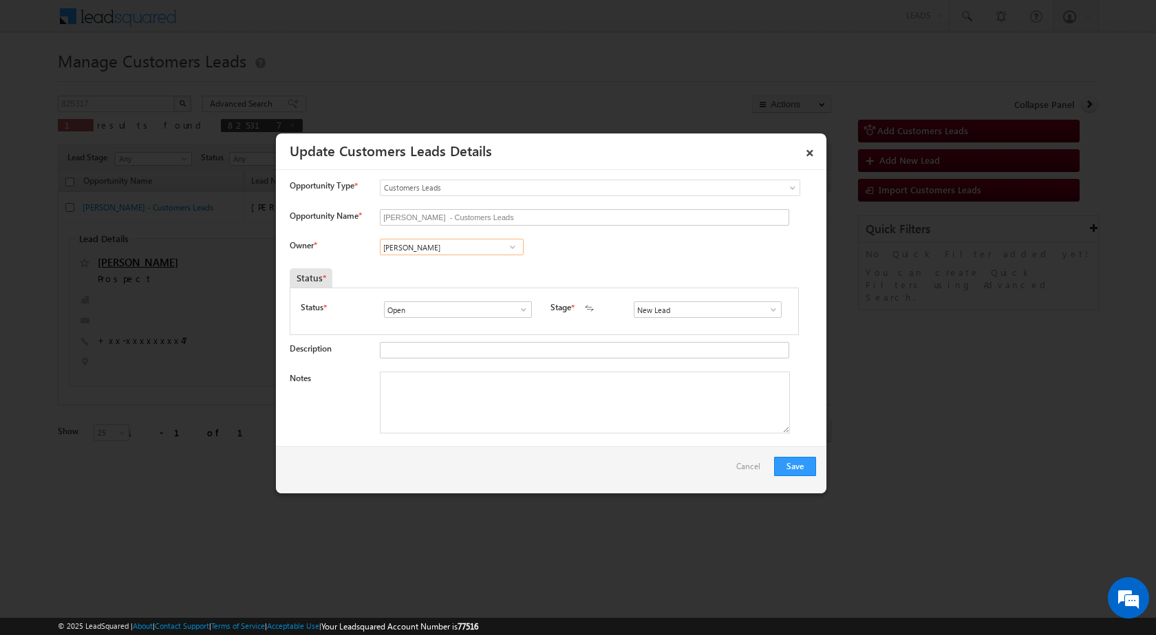
click at [456, 253] on input "[PERSON_NAME]" at bounding box center [452, 247] width 144 height 17
paste input "Amit Kumar"
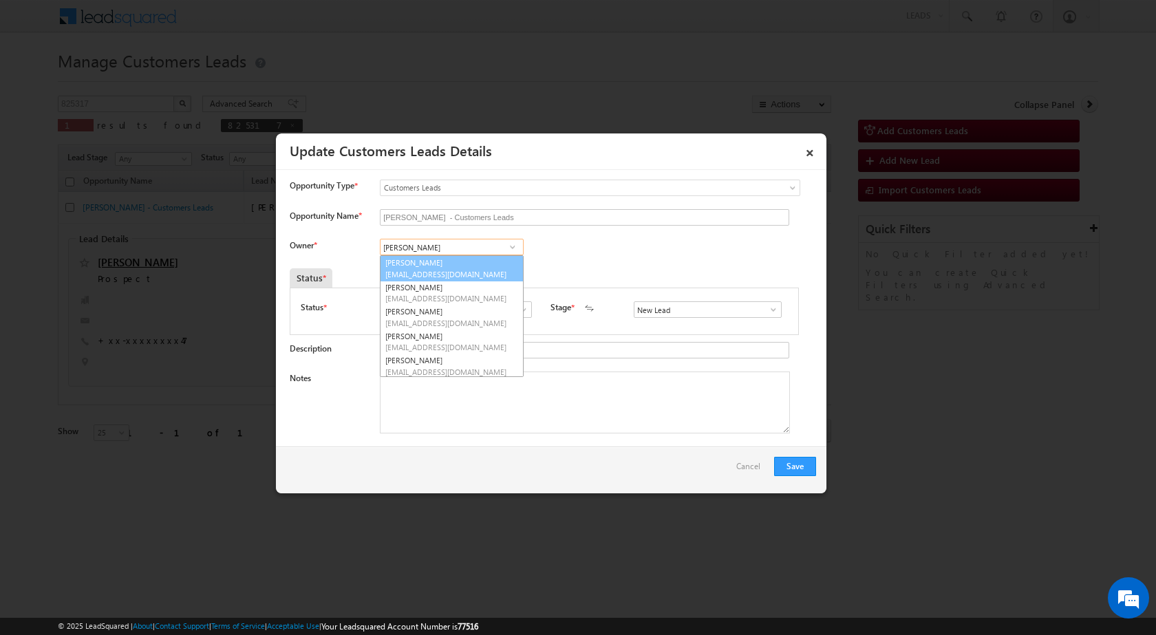
click at [462, 274] on span "amit.kumar3@sgrlimited.in" at bounding box center [447, 274] width 124 height 10
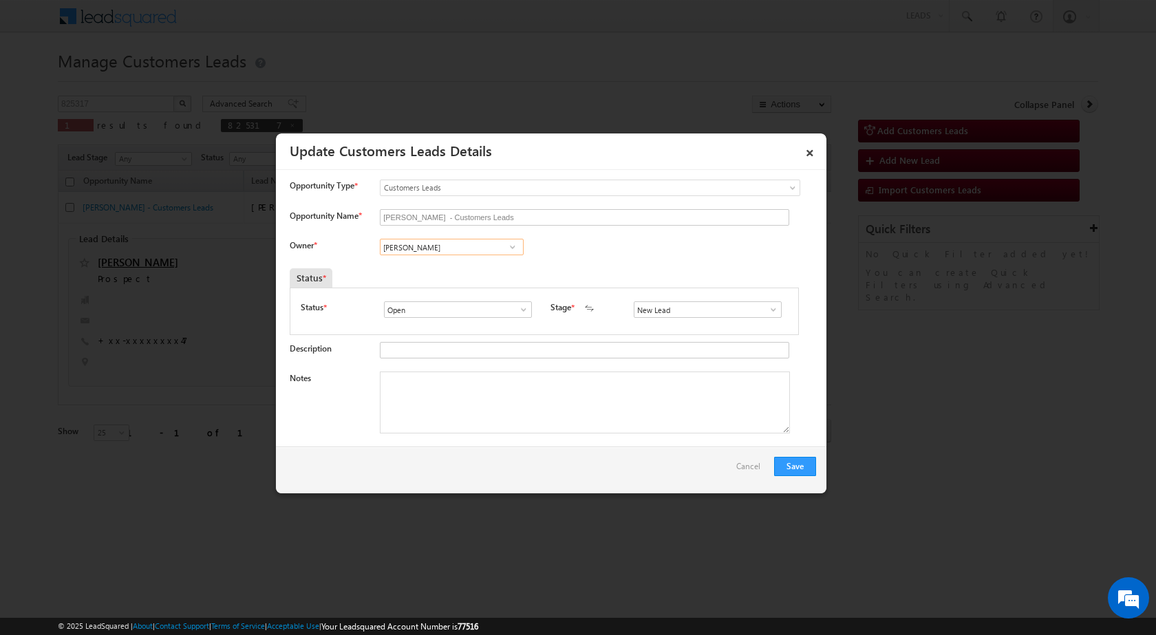
type input "Amit Kumar"
click at [767, 312] on span at bounding box center [774, 309] width 14 height 11
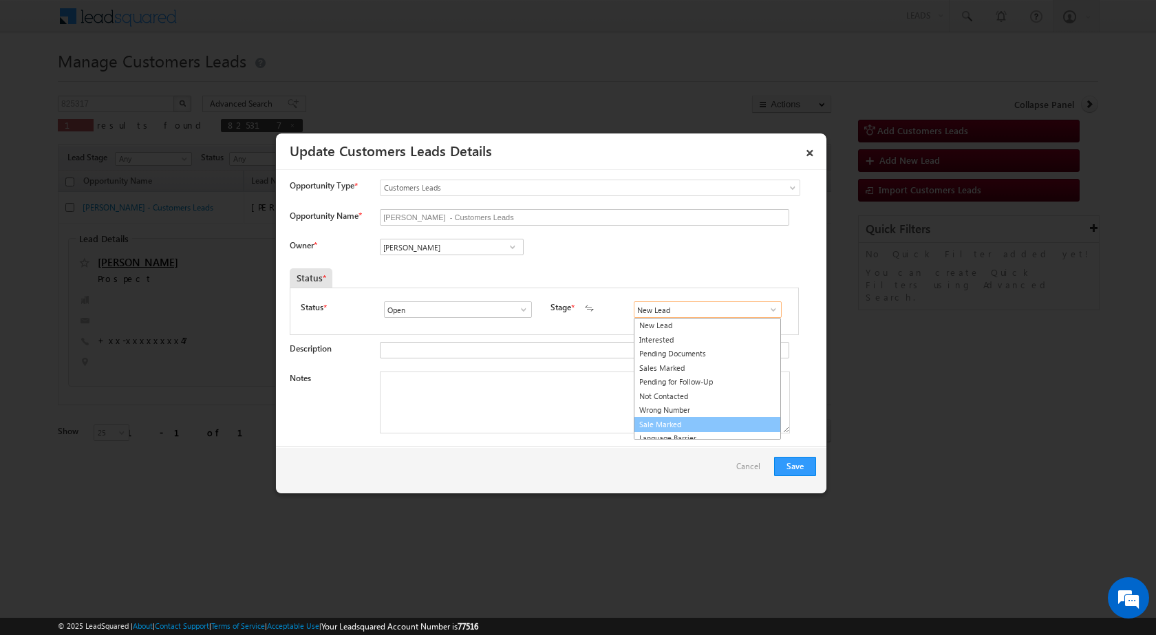
click at [687, 420] on link "Sale Marked" at bounding box center [707, 425] width 147 height 16
type input "Sale Marked"
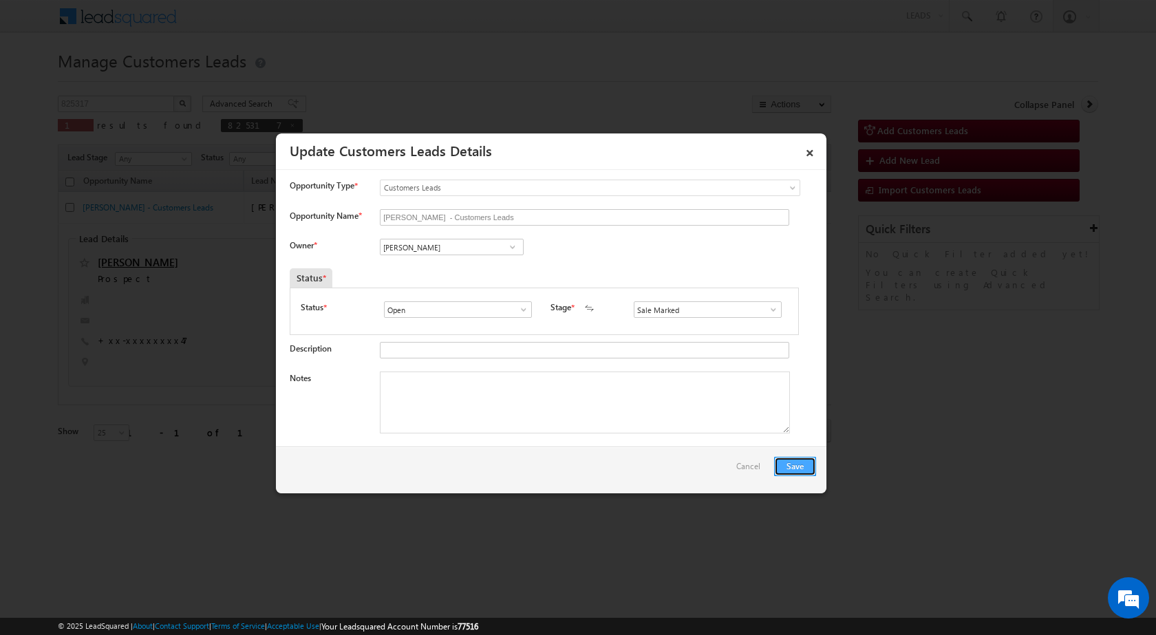
click at [800, 464] on button "Save" at bounding box center [795, 466] width 42 height 19
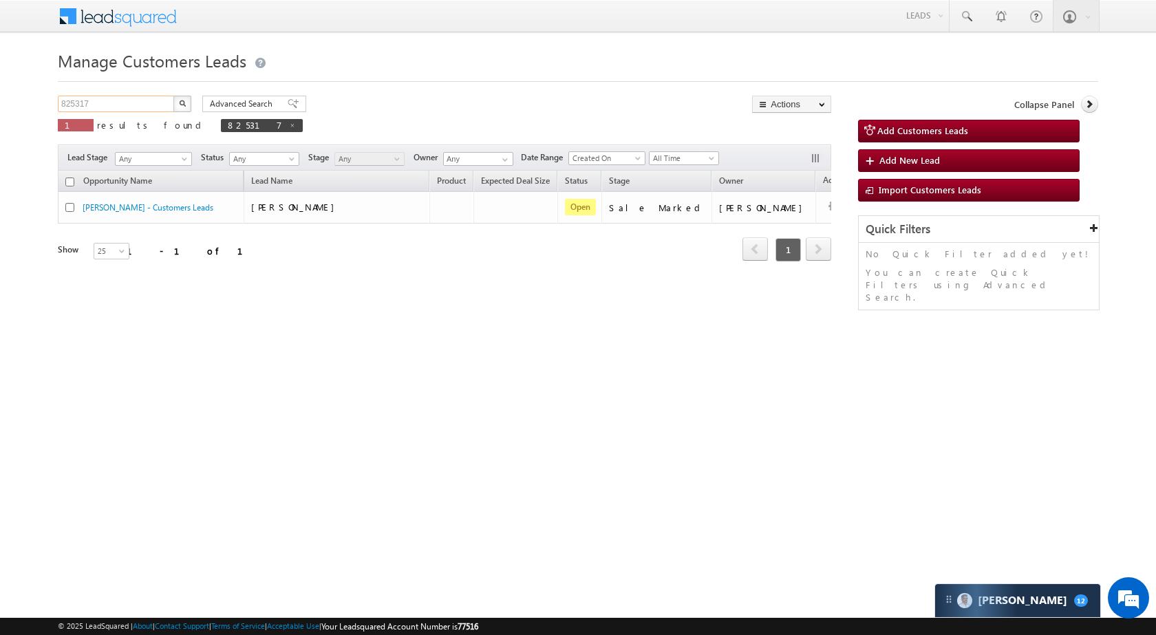
click at [122, 109] on input "825317" at bounding box center [117, 104] width 118 height 17
paste input "289"
type input "825289"
click at [183, 109] on button "button" at bounding box center [182, 104] width 18 height 17
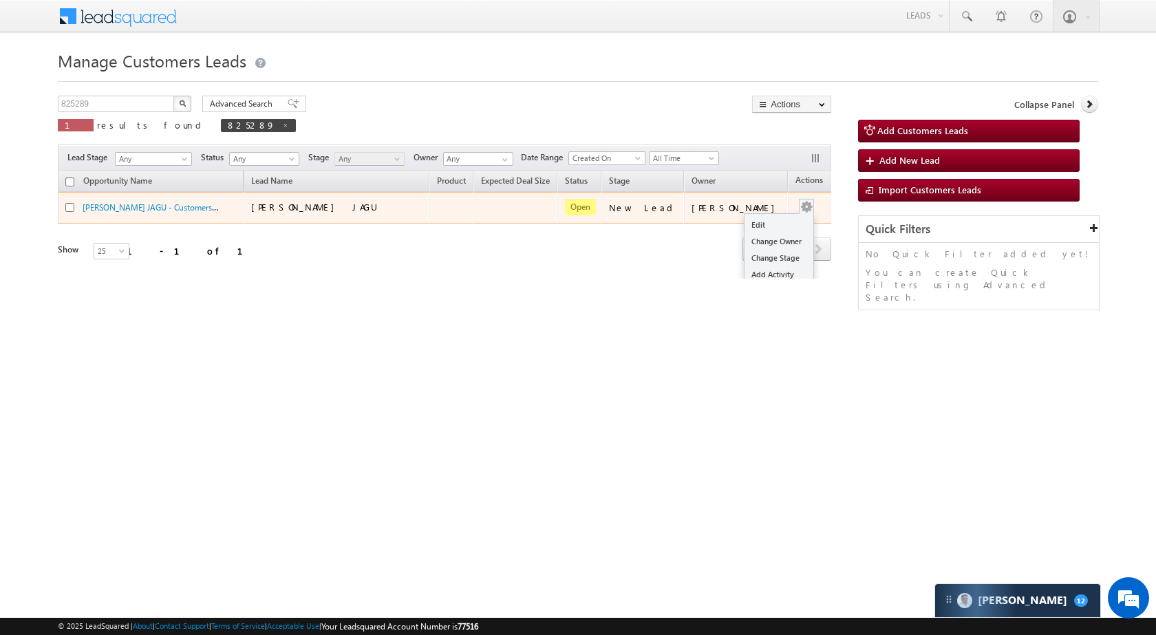
click at [793, 203] on td "Edit Change Owner Change Stage Add Activity Add Task Delete" at bounding box center [816, 208] width 57 height 32
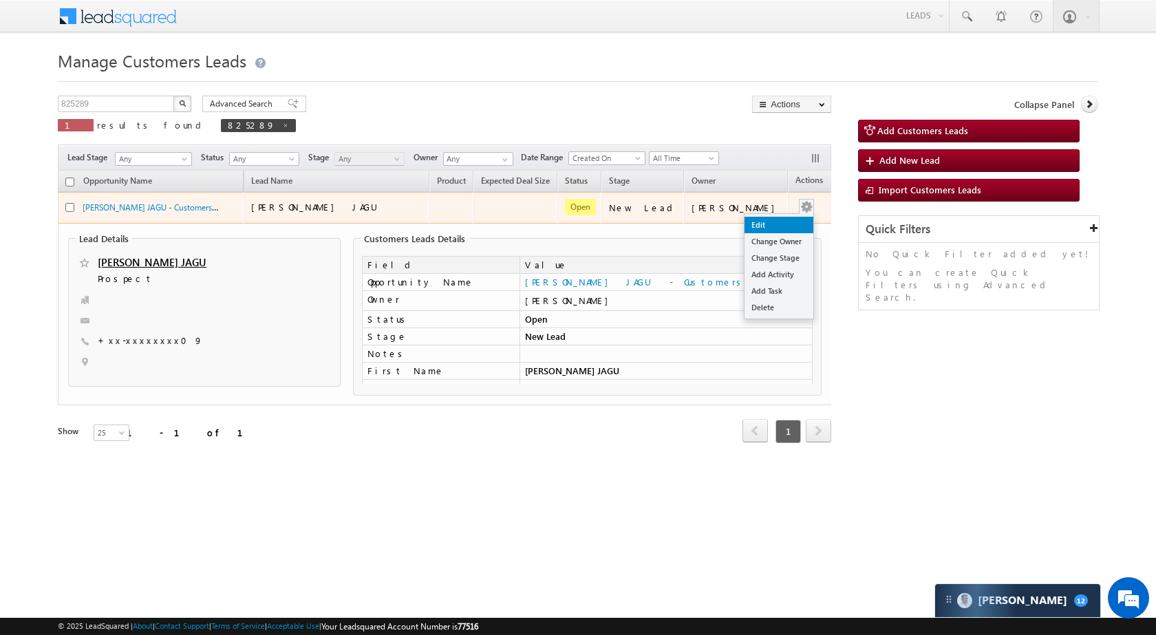
click at [767, 226] on link "Edit" at bounding box center [779, 225] width 69 height 17
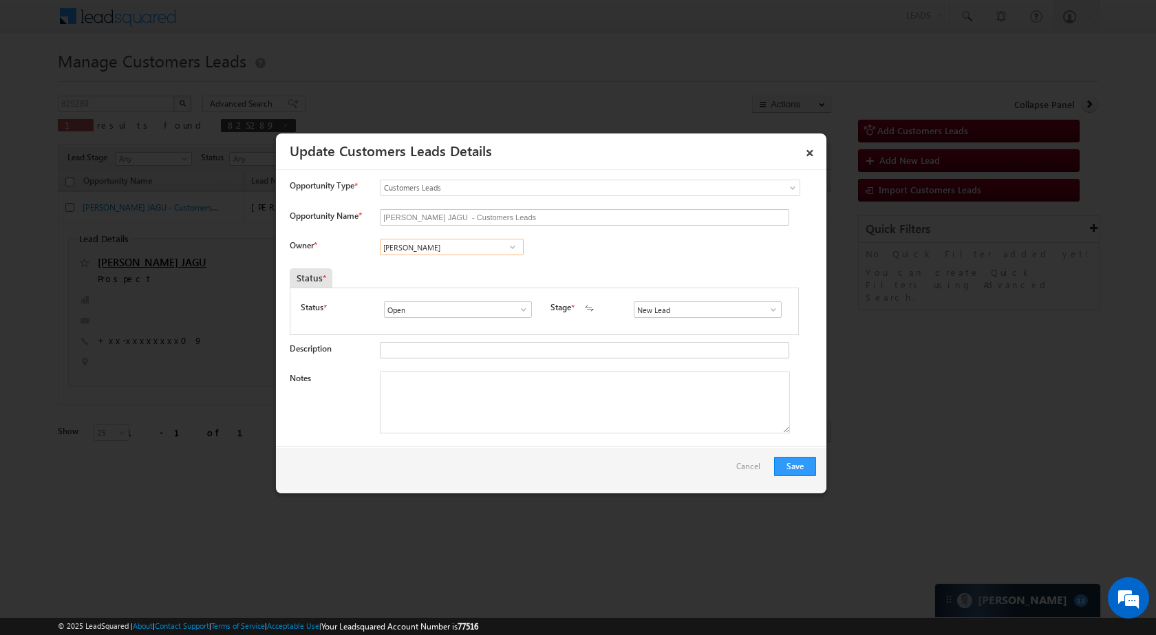
click at [477, 242] on input "[PERSON_NAME]" at bounding box center [452, 247] width 144 height 17
paste input "Sakshi Des"
click at [458, 293] on span "sakshi.desai@sgrlimited.in" at bounding box center [447, 298] width 124 height 10
type input "Sakshi Shrikant Desai"
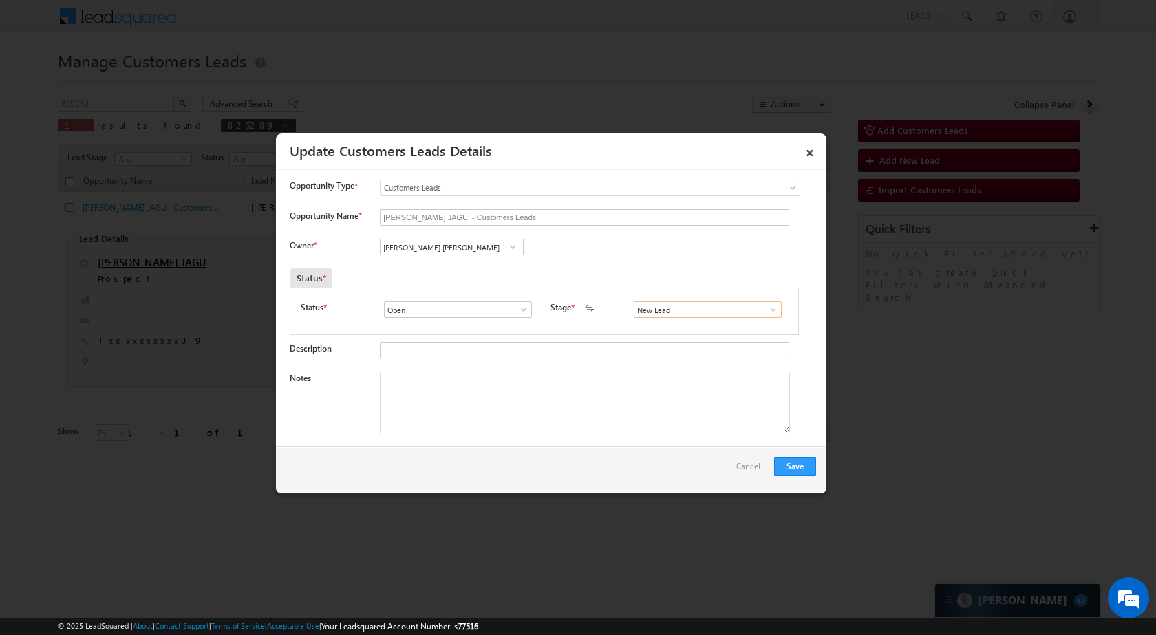
click at [738, 316] on input "New Lead" at bounding box center [708, 309] width 148 height 17
click at [771, 315] on span at bounding box center [774, 309] width 14 height 11
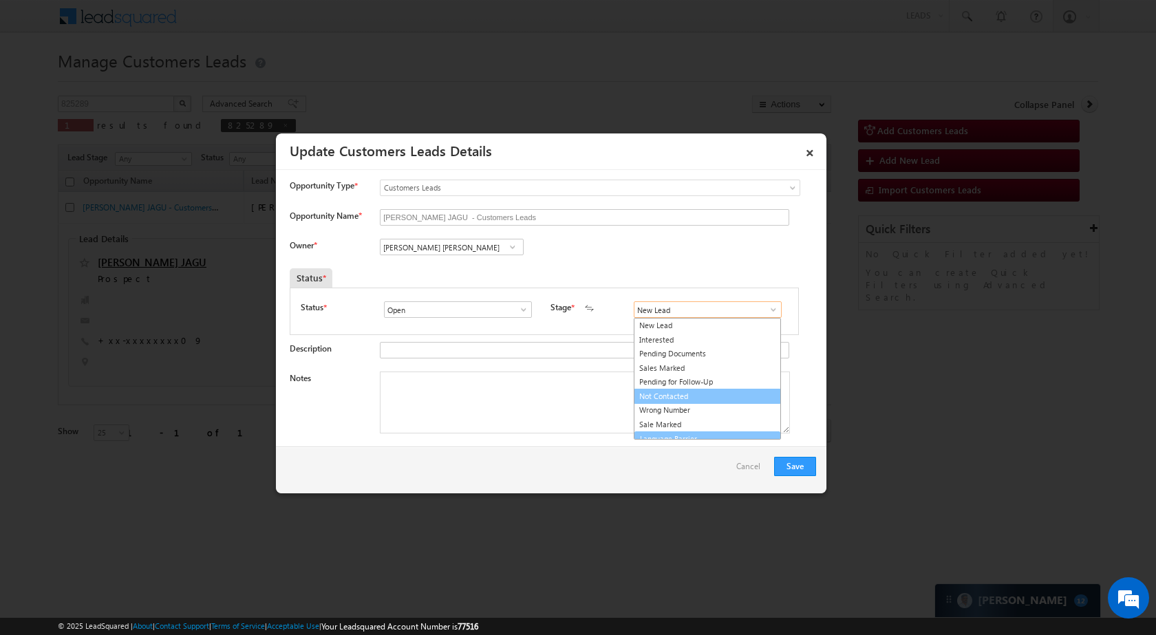
scroll to position [8, 0]
click at [685, 409] on link "Sale Marked" at bounding box center [707, 417] width 147 height 16
type input "Sale Marked"
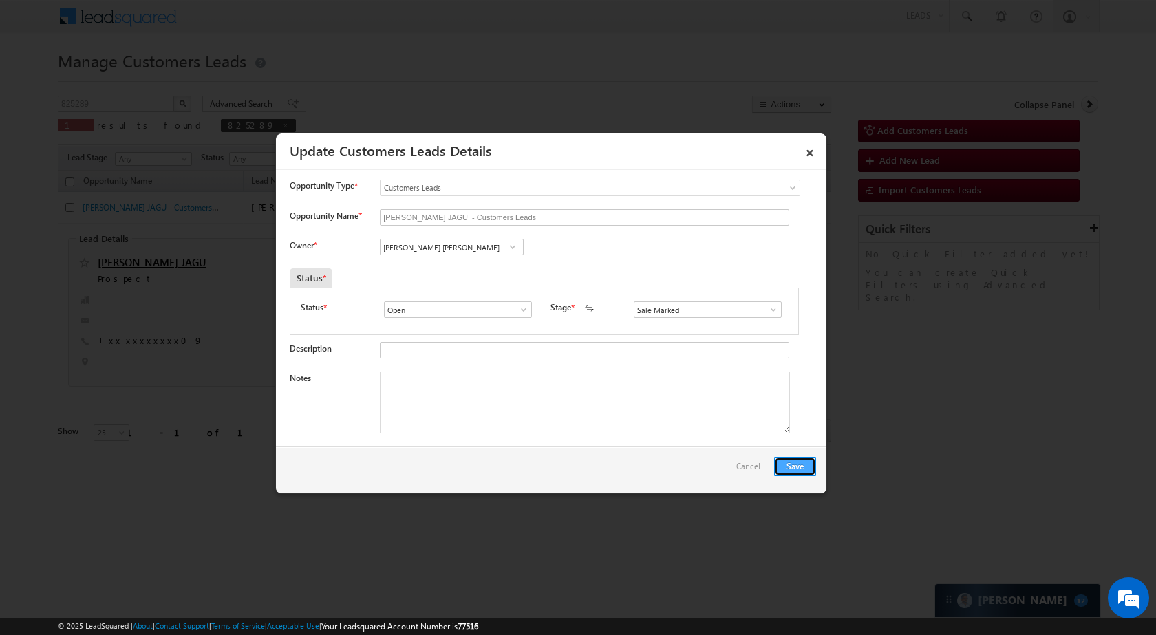
click at [807, 467] on button "Save" at bounding box center [795, 466] width 42 height 19
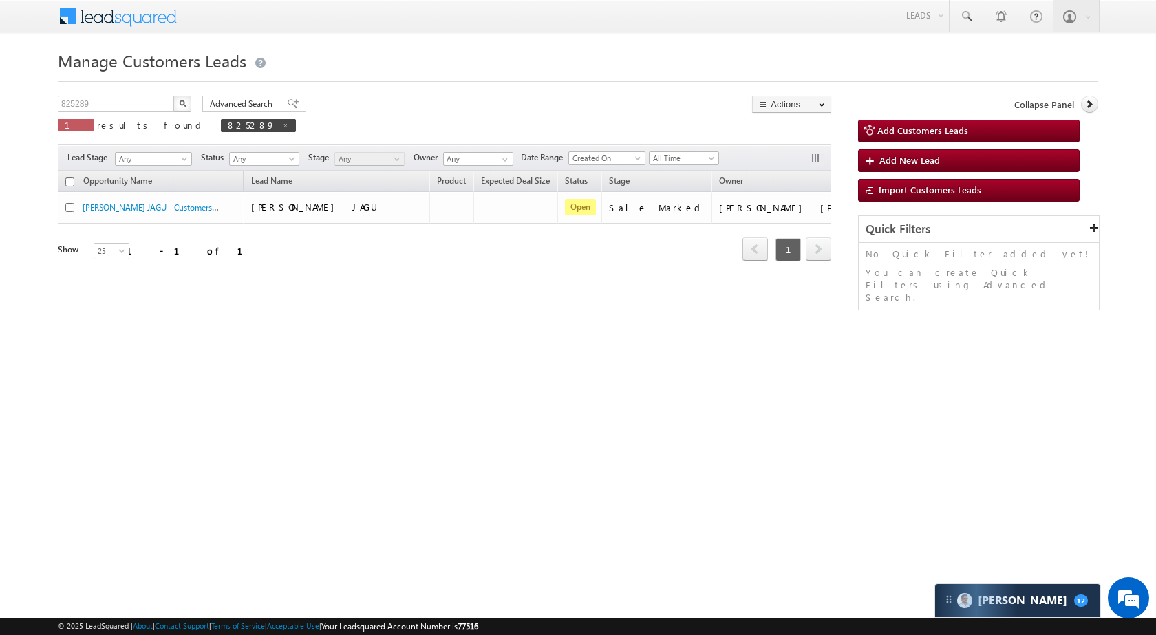
click at [150, 94] on div "Manage Customers Leads 825289 X 1 results found 825289 Advanced Search Advanced…" at bounding box center [578, 218] width 1040 height 344
click at [146, 105] on input "825289" at bounding box center [117, 104] width 118 height 17
paste input "13371"
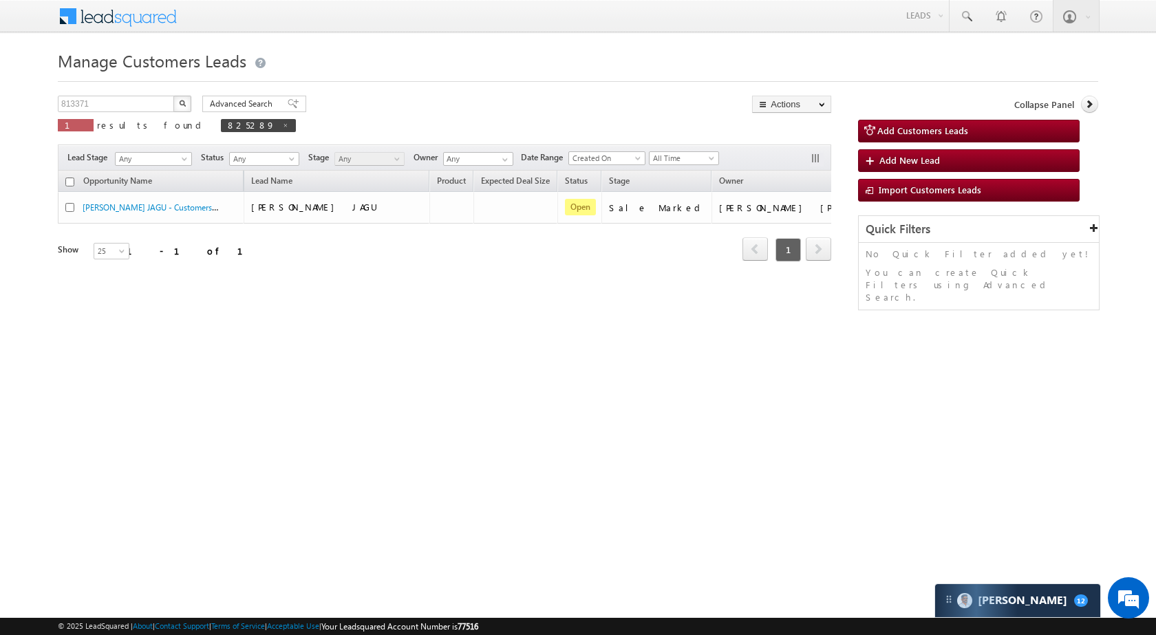
click at [185, 105] on img "button" at bounding box center [182, 103] width 7 height 7
click at [136, 107] on input "813371" at bounding box center [117, 104] width 118 height 17
paste input "34995"
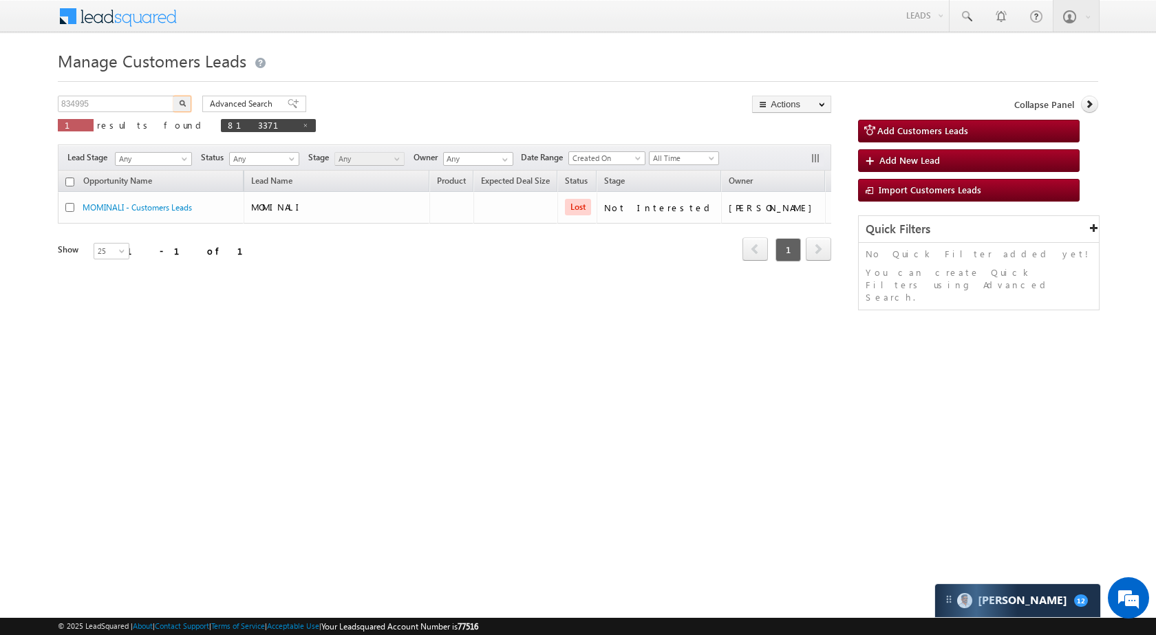
click at [181, 105] on img "button" at bounding box center [182, 103] width 7 height 7
click at [144, 101] on input "834995" at bounding box center [117, 104] width 118 height 17
paste input "2158"
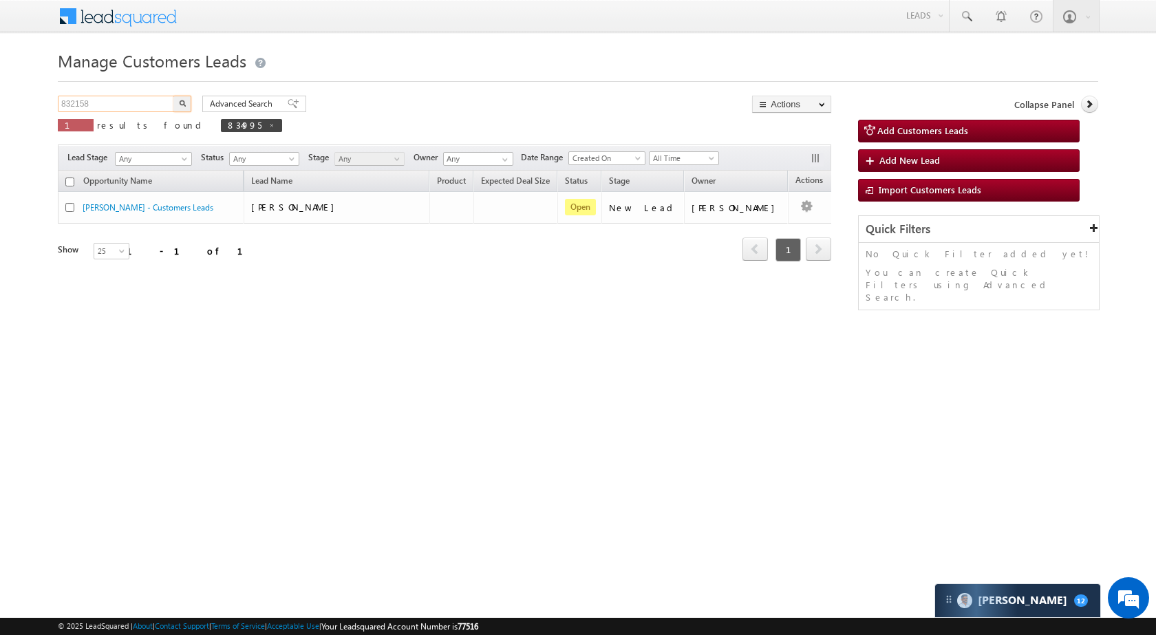
type input "832158"
click at [178, 103] on button "button" at bounding box center [182, 104] width 18 height 17
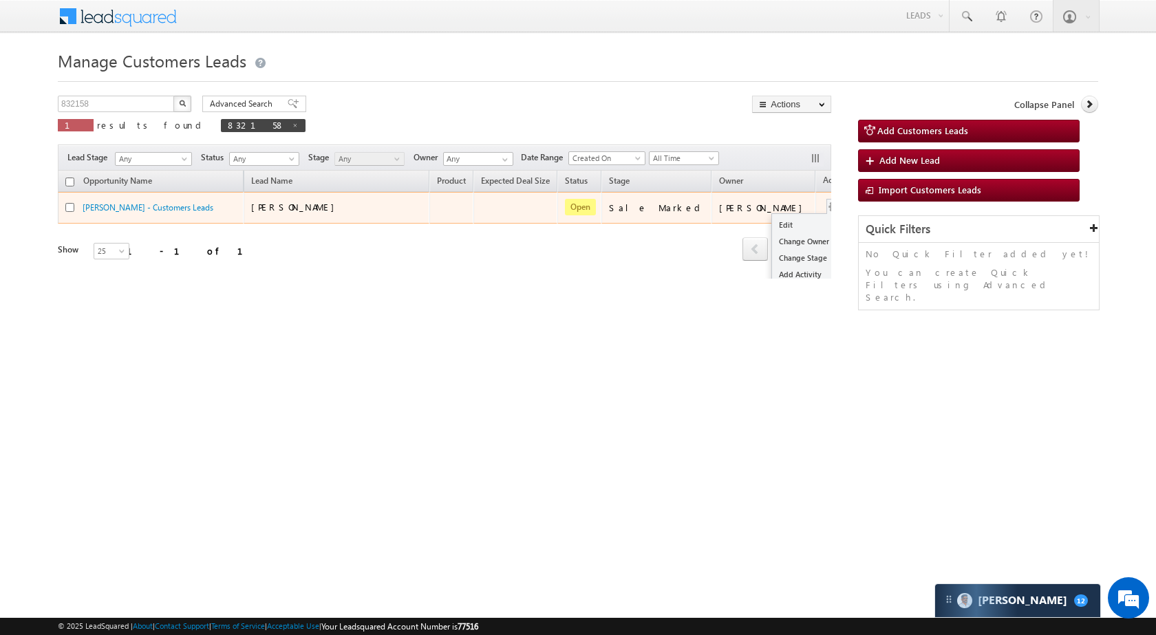
click at [823, 203] on div "Edit Change Owner Change Stage Add Activity Add Task Delete" at bounding box center [834, 208] width 22 height 18
click at [772, 233] on link "Change Owner" at bounding box center [806, 241] width 69 height 17
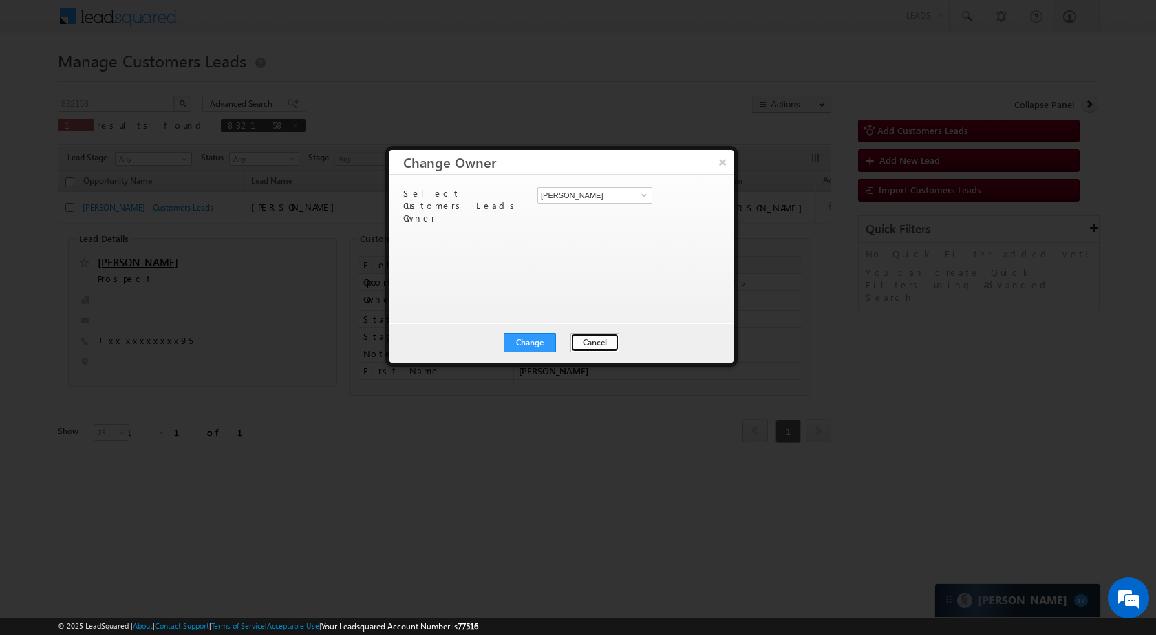
click at [578, 338] on button "Cancel" at bounding box center [594, 342] width 49 height 19
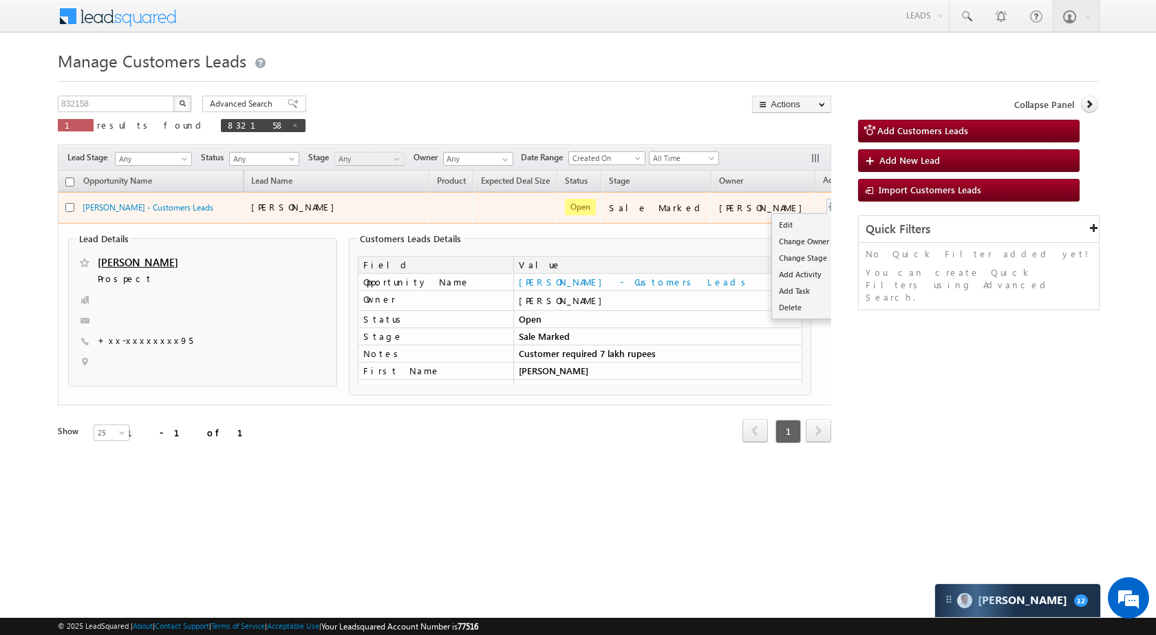
click at [827, 208] on button "button" at bounding box center [834, 207] width 14 height 14
click at [772, 221] on link "Edit" at bounding box center [806, 225] width 69 height 17
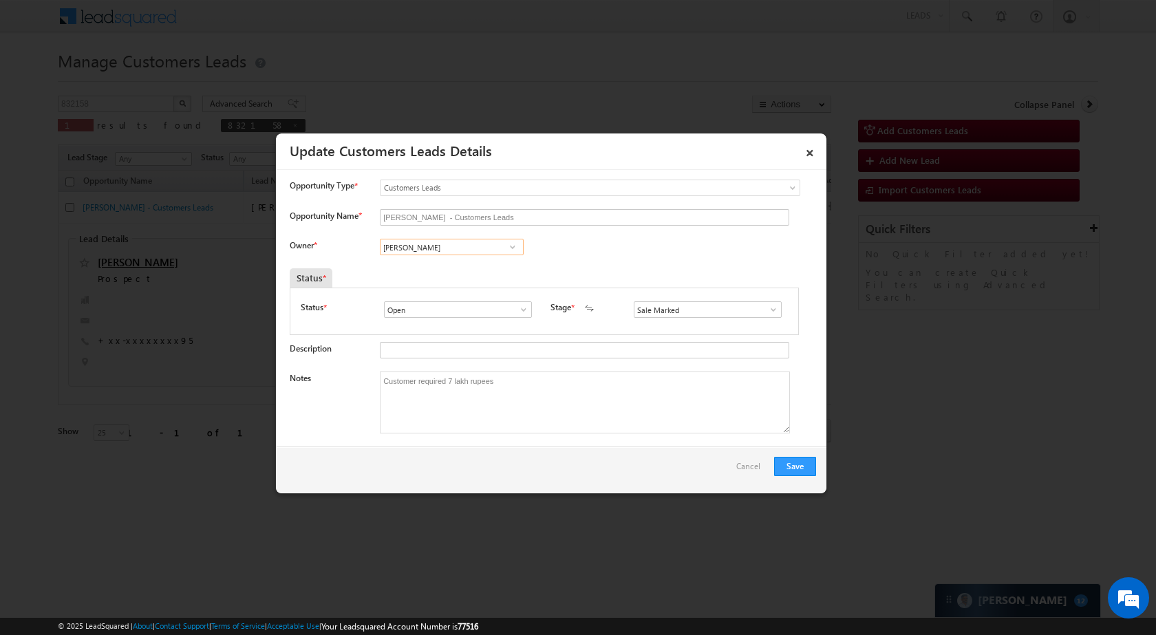
click at [442, 248] on input "[PERSON_NAME]" at bounding box center [452, 247] width 144 height 17
paste input "Gaurav Kuma"
type input "[PERSON_NAME]"
click at [498, 248] on input "[PERSON_NAME]" at bounding box center [452, 247] width 144 height 17
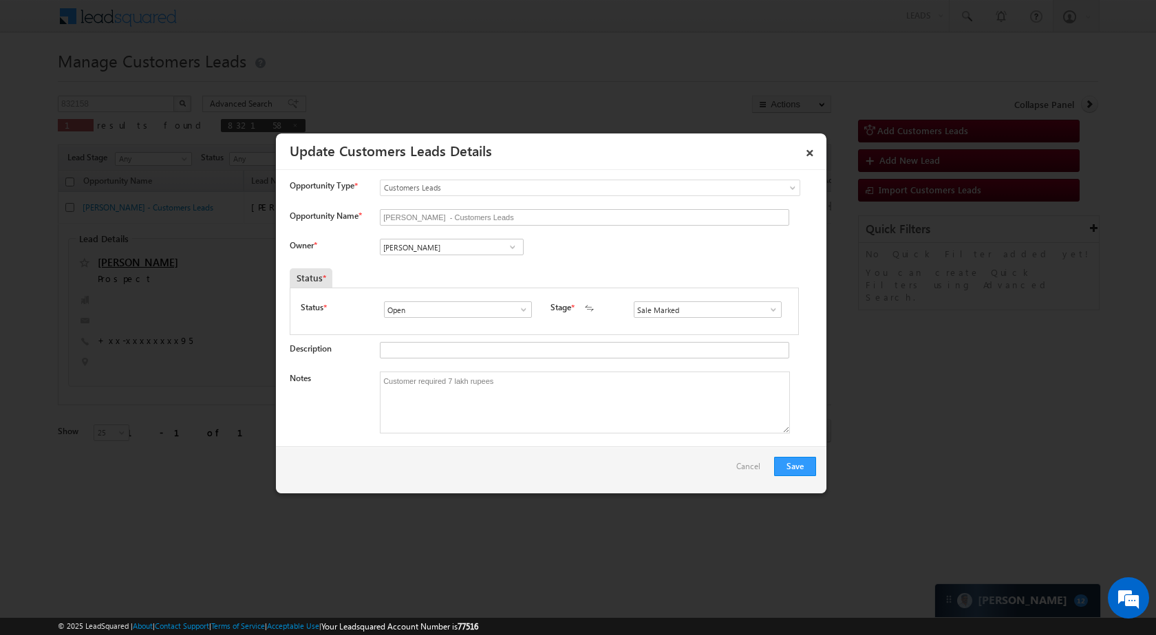
click at [510, 248] on span at bounding box center [513, 247] width 14 height 11
click at [471, 250] on input "[PERSON_NAME]" at bounding box center [452, 247] width 144 height 17
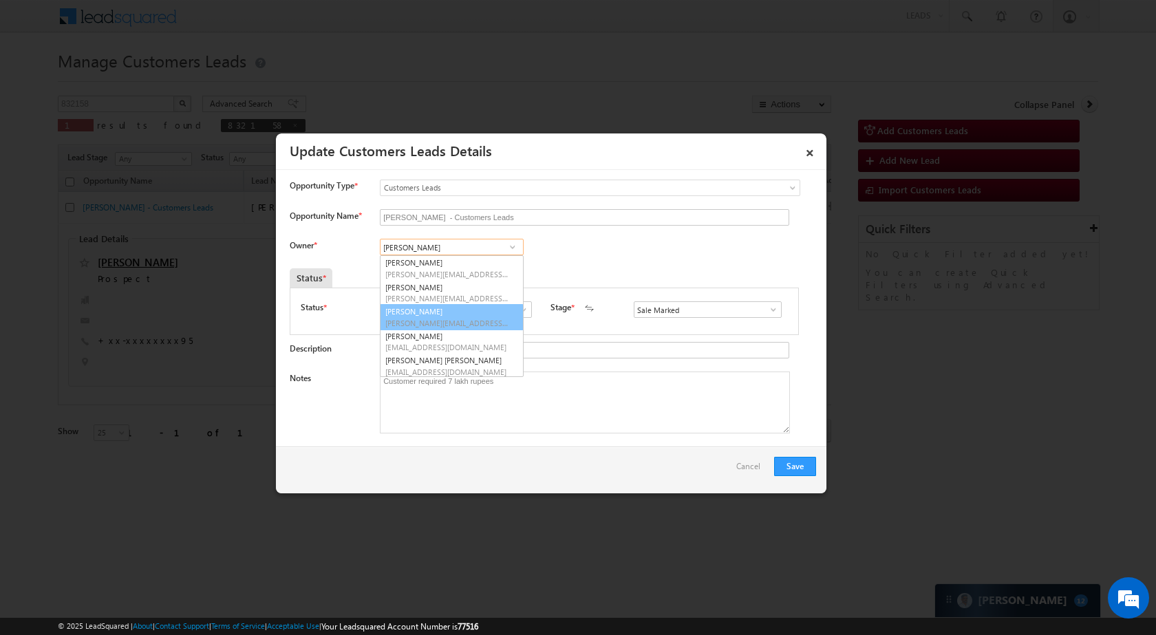
click at [486, 250] on input "[PERSON_NAME]" at bounding box center [452, 247] width 144 height 17
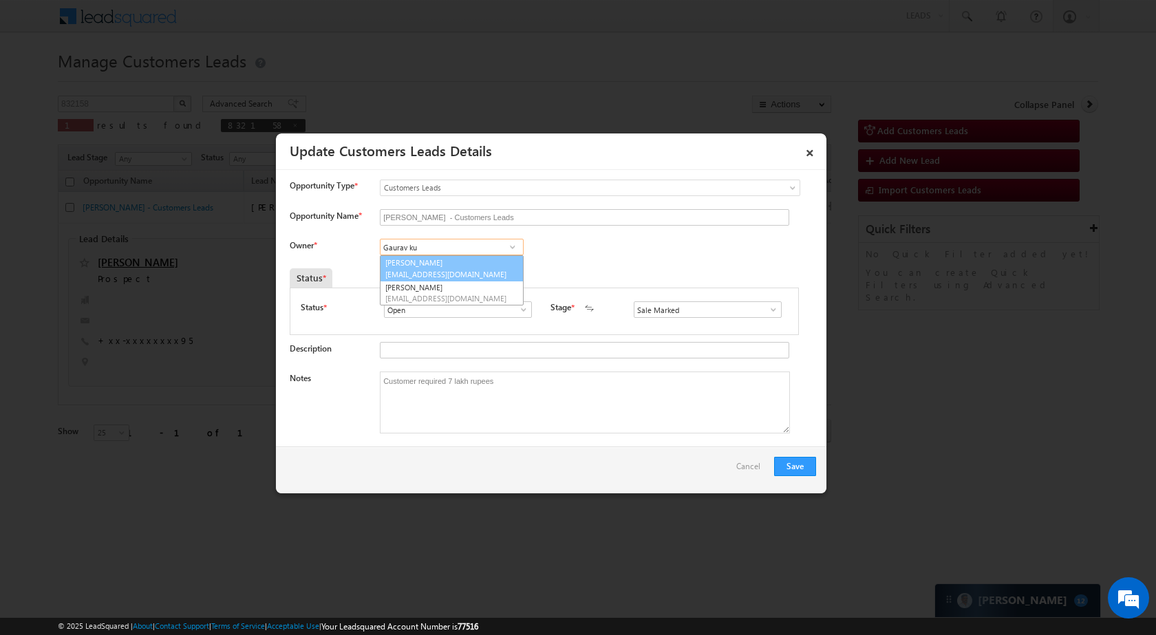
click at [486, 273] on span "gaurav.kumar2@sgrlimited.in" at bounding box center [447, 274] width 124 height 10
type input "[PERSON_NAME]"
click at [795, 467] on button "Save" at bounding box center [795, 466] width 42 height 19
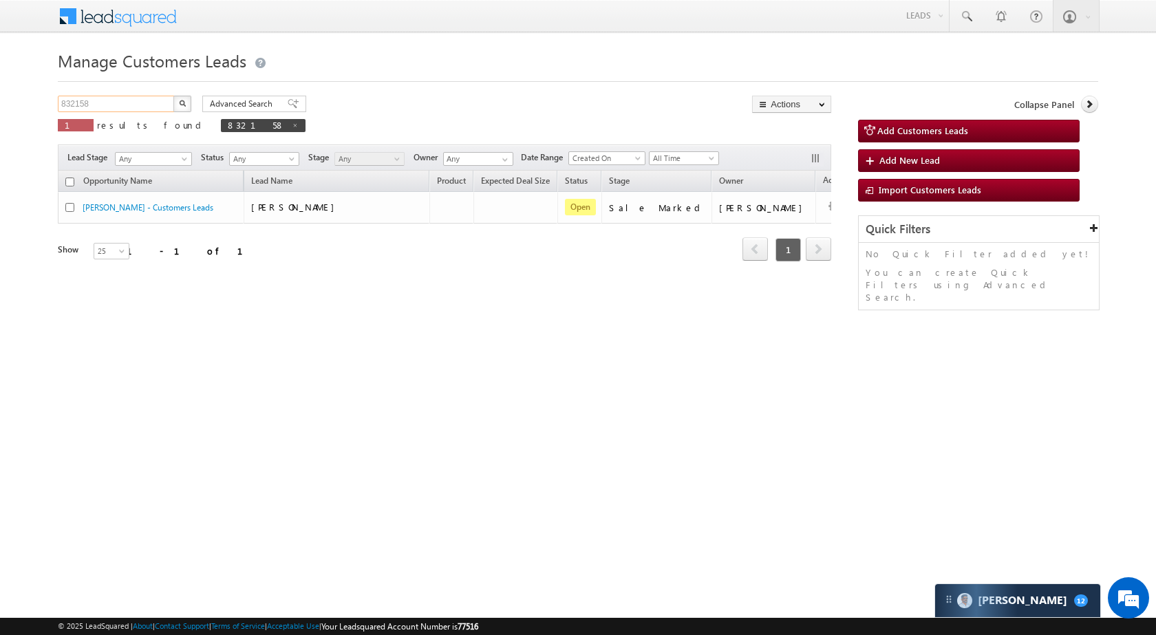
click at [121, 105] on input "832158" at bounding box center [117, 104] width 118 height 17
paste input "18080"
click at [175, 104] on button "button" at bounding box center [182, 104] width 18 height 17
click at [98, 107] on input "818080" at bounding box center [117, 104] width 118 height 17
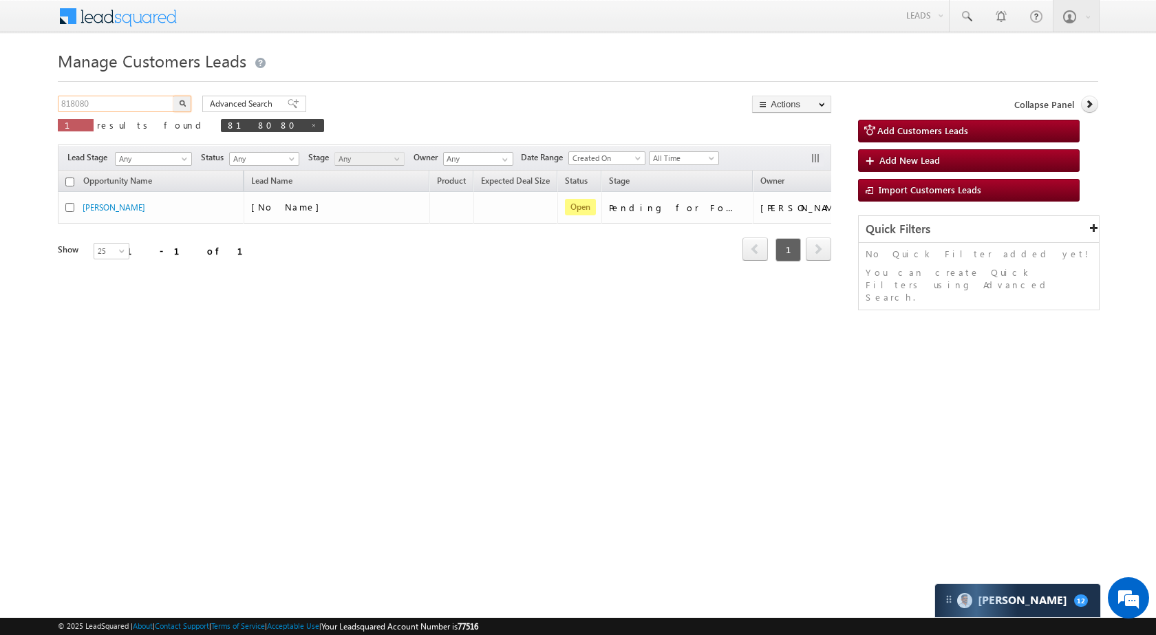
click at [98, 107] on input "818080" at bounding box center [117, 104] width 118 height 17
paste input "0807"
click at [178, 108] on button "button" at bounding box center [182, 104] width 18 height 17
click at [160, 102] on input "810807" at bounding box center [117, 104] width 118 height 17
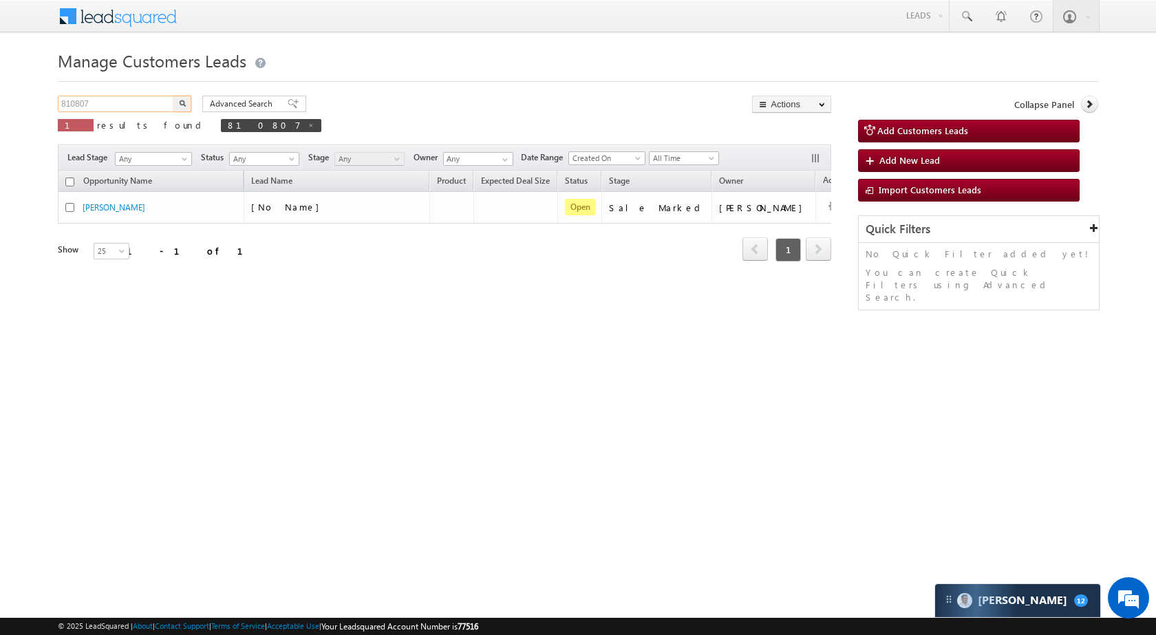
click at [160, 102] on input "810807" at bounding box center [117, 104] width 118 height 17
paste input "35145"
click at [190, 102] on button "button" at bounding box center [182, 104] width 18 height 17
click at [147, 107] on input "835145" at bounding box center [117, 104] width 118 height 17
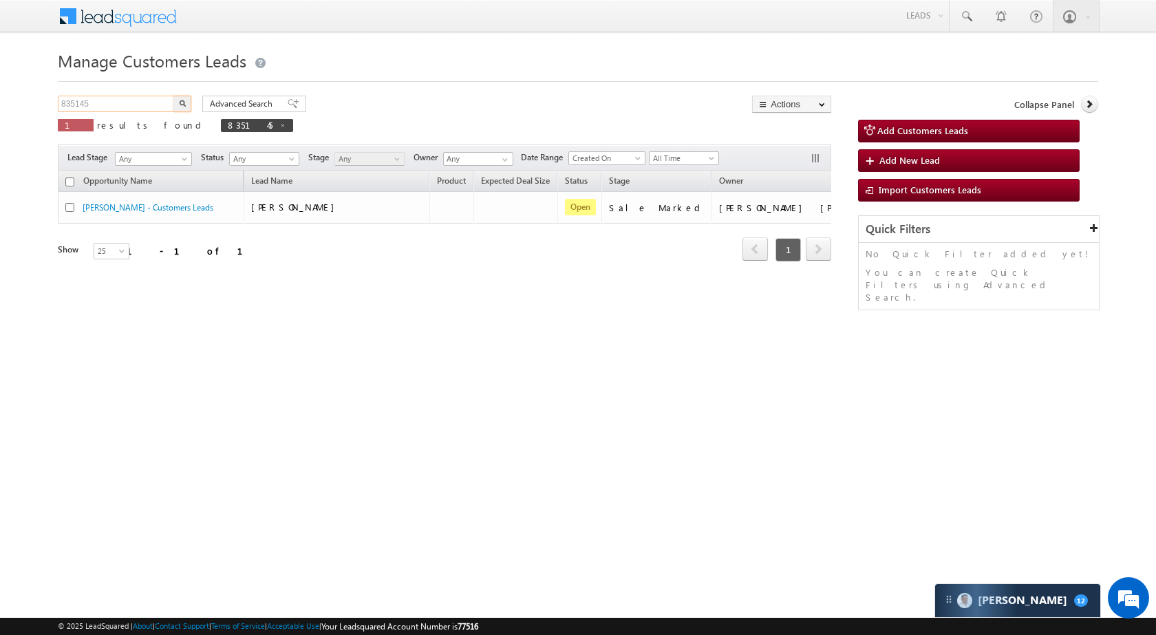
paste input "16156"
click at [184, 105] on img "button" at bounding box center [182, 103] width 7 height 7
click at [93, 102] on input "816156" at bounding box center [117, 104] width 118 height 17
paste input "28964"
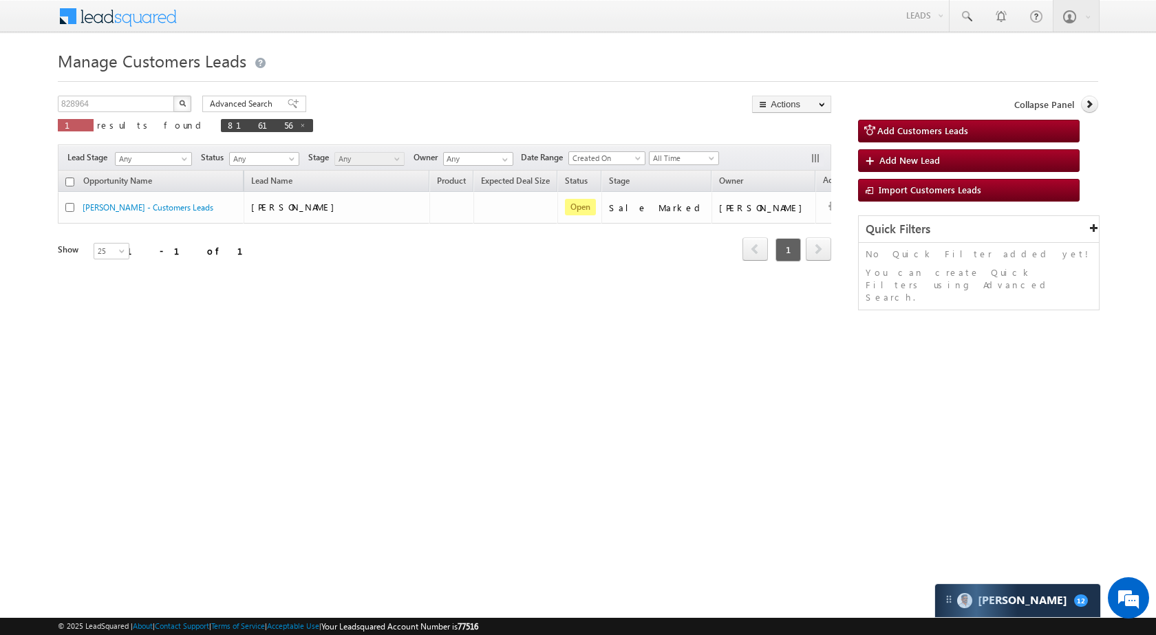
click at [181, 105] on img "button" at bounding box center [182, 103] width 7 height 7
click at [142, 107] on input "828964" at bounding box center [117, 104] width 118 height 17
paste input "37877"
click at [185, 103] on img "button" at bounding box center [182, 103] width 7 height 7
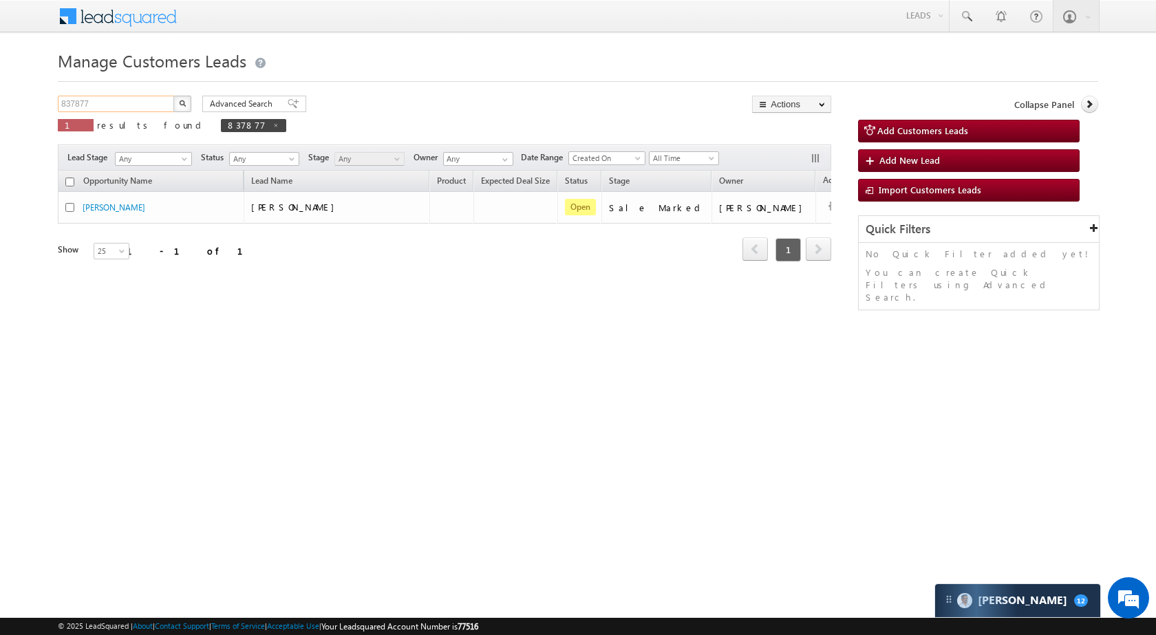
click at [131, 106] on input "837877" at bounding box center [117, 104] width 118 height 17
paste input "59"
type input "837859"
click at [189, 100] on button "button" at bounding box center [182, 104] width 18 height 17
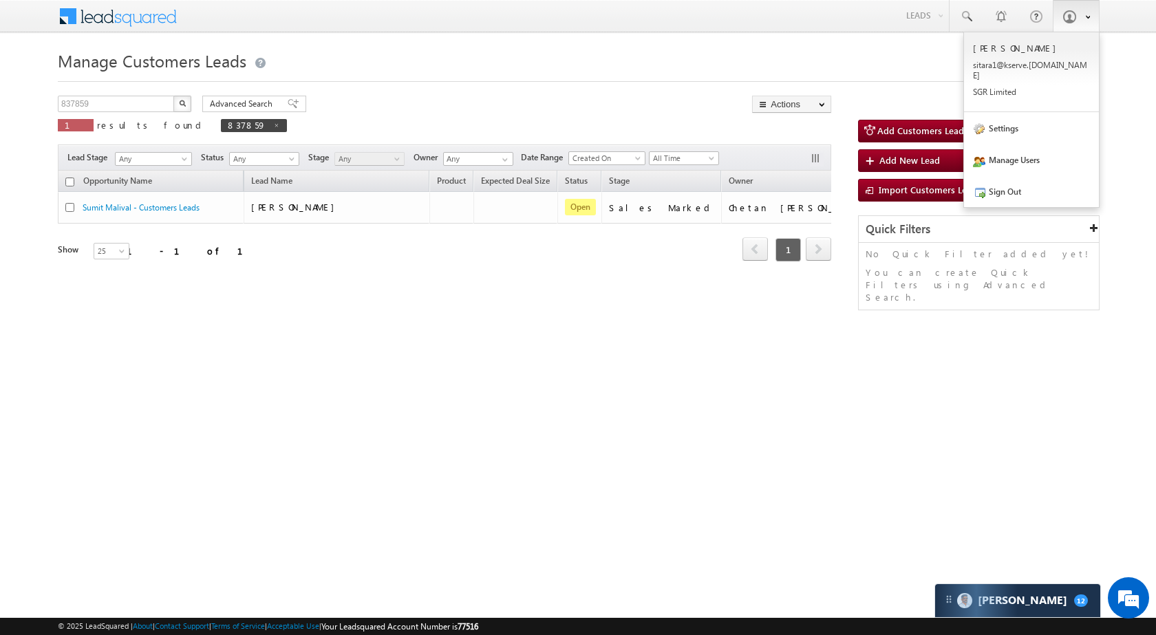
click at [1086, 17] on b at bounding box center [1087, 16] width 5 height 8
click at [1049, 180] on link "Sign Out" at bounding box center [1031, 191] width 135 height 32
